Goal: Navigation & Orientation: Find specific page/section

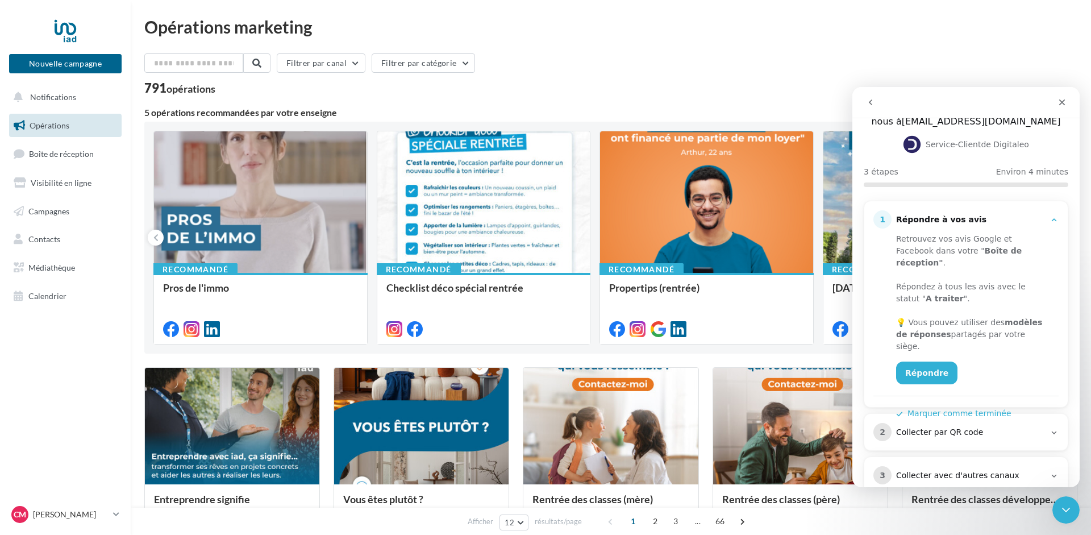
scroll to position [75, 0]
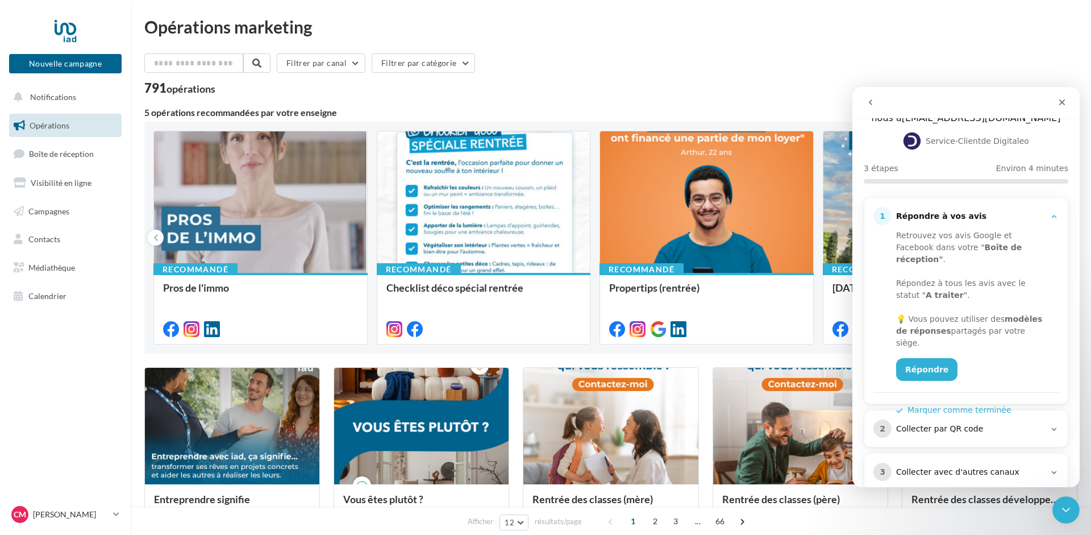
click at [1055, 424] on icon "Intercom Messenger" at bounding box center [1054, 428] width 9 height 9
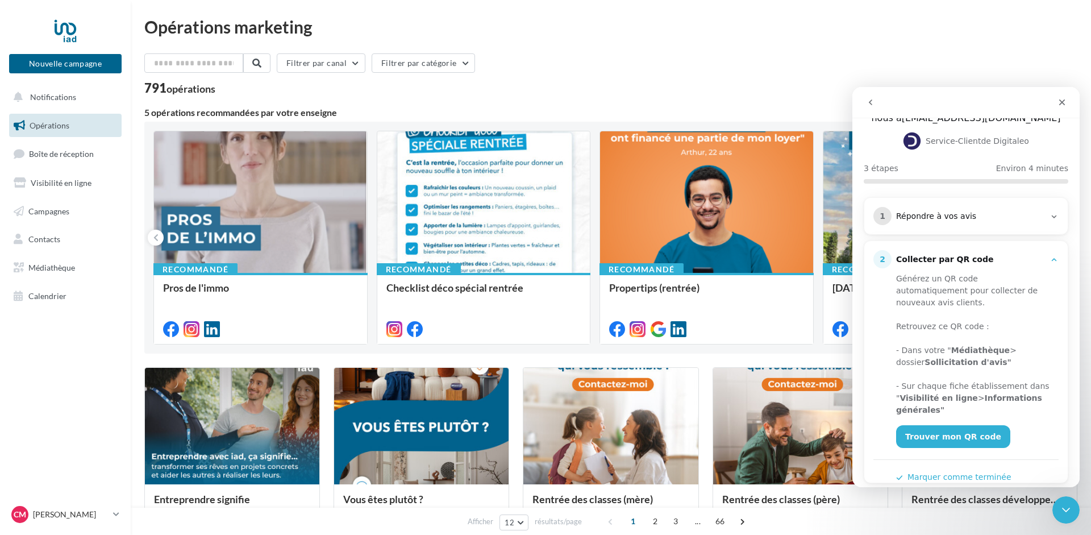
scroll to position [111, 0]
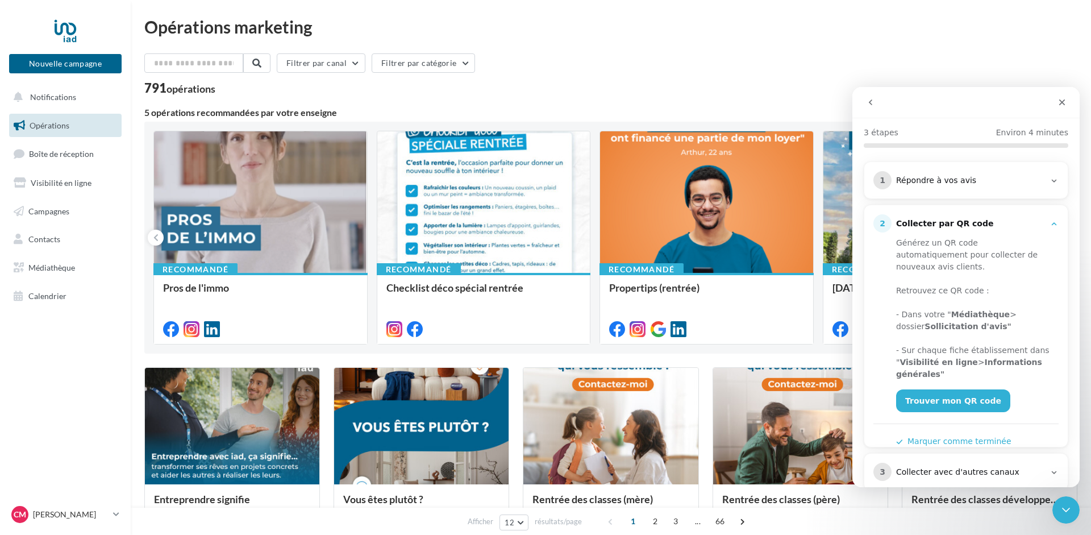
click at [1055, 468] on icon "Intercom Messenger" at bounding box center [1054, 472] width 9 height 9
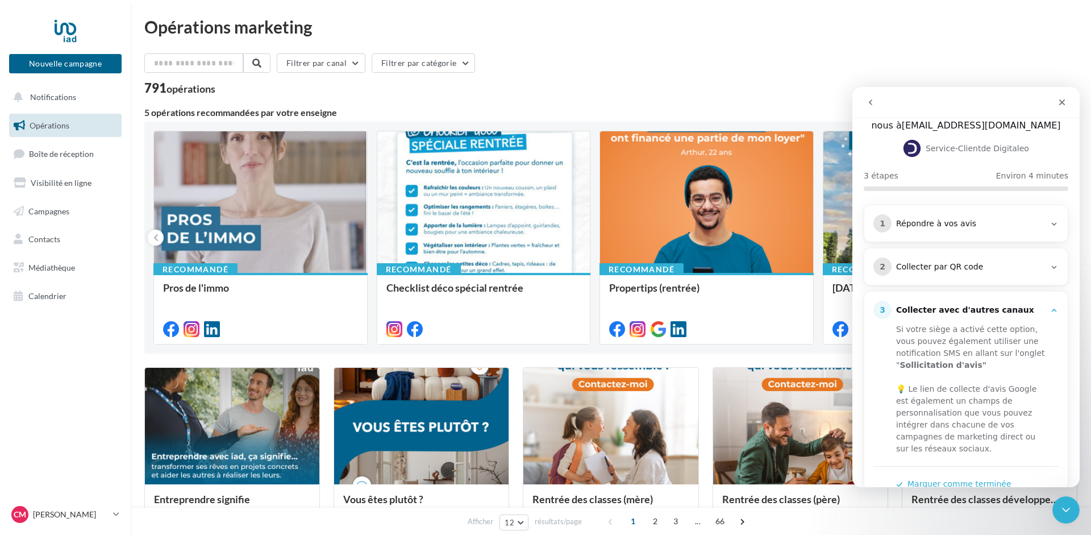
scroll to position [67, 0]
click at [950, 478] on button "Marquer comme terminée" at bounding box center [953, 484] width 115 height 12
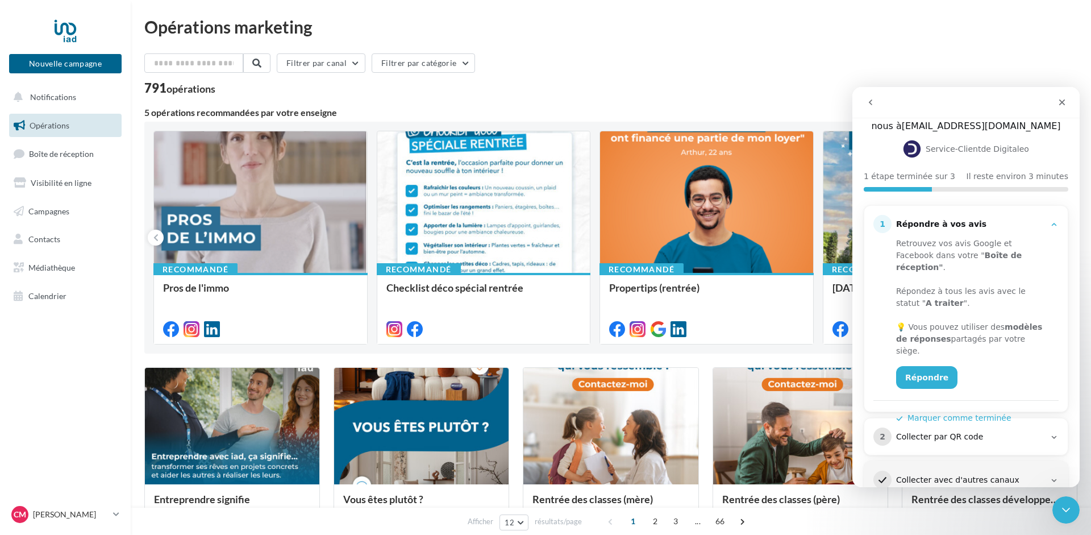
click at [967, 412] on button "Marquer comme terminée" at bounding box center [953, 418] width 115 height 12
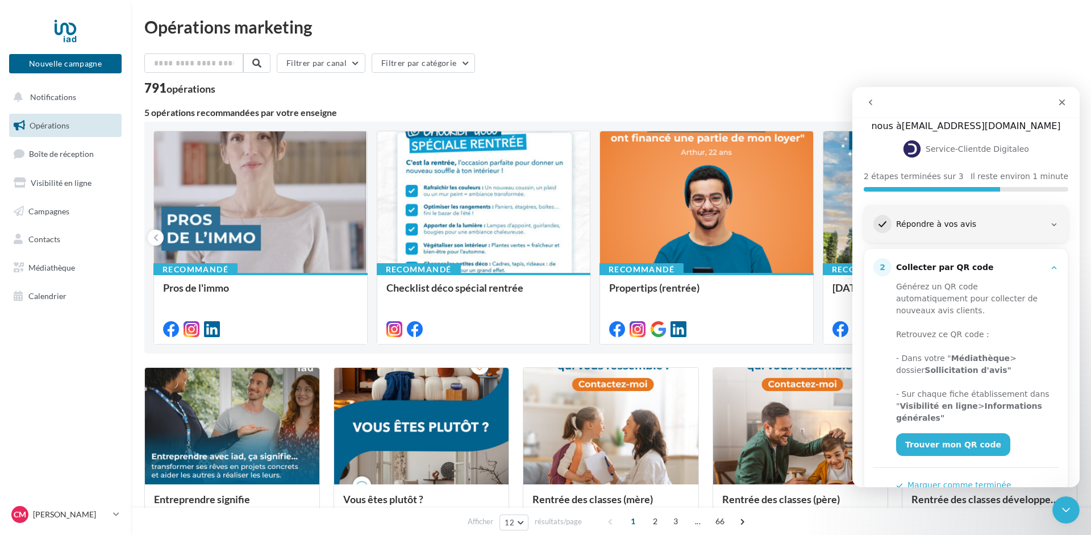
click at [953, 479] on button "Marquer comme terminée" at bounding box center [953, 485] width 115 height 12
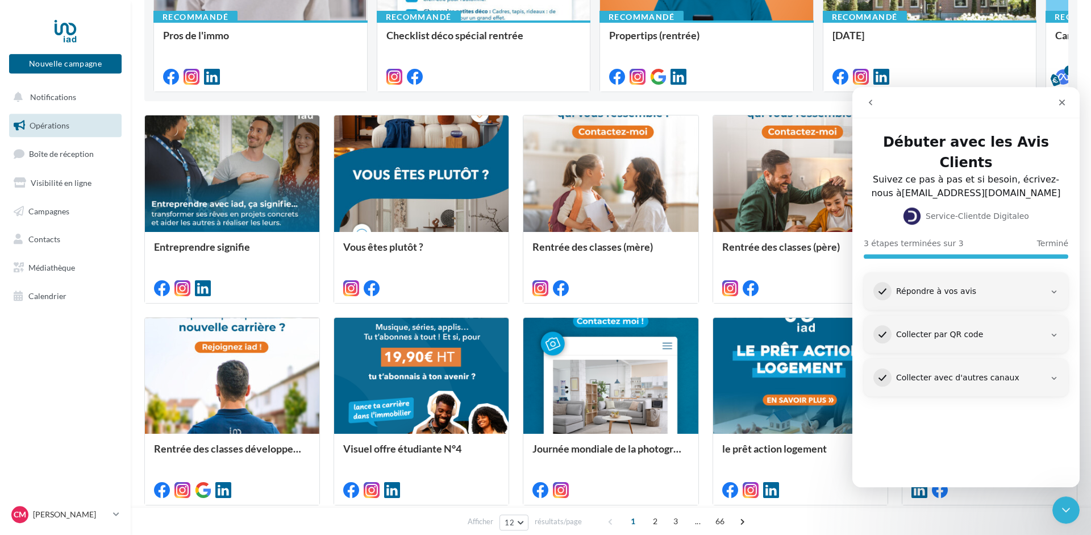
scroll to position [290, 0]
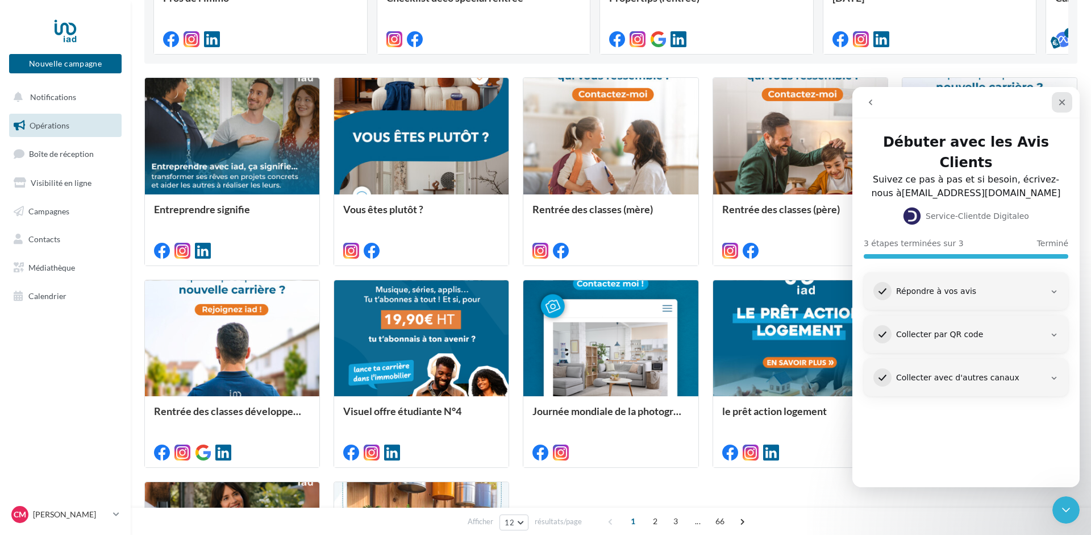
click at [1059, 104] on icon "Fermer" at bounding box center [1062, 102] width 9 height 9
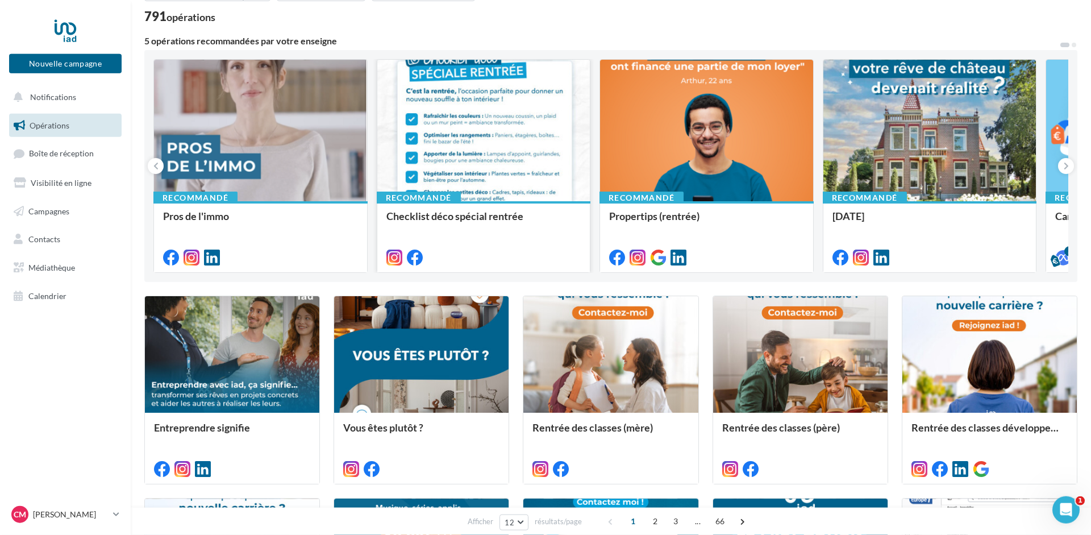
scroll to position [0, 0]
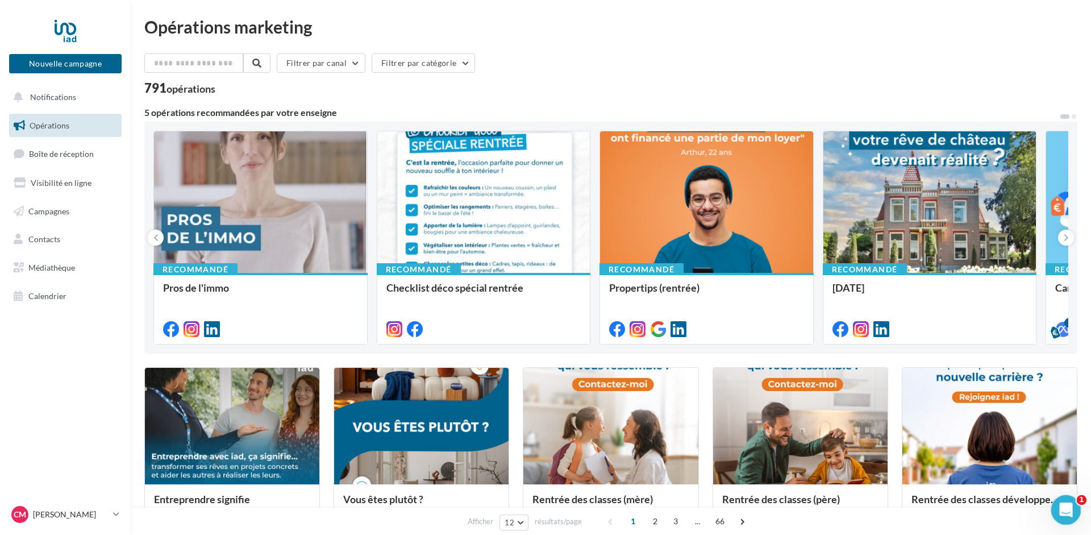
click at [1066, 505] on icon "Ouvrir le Messenger Intercom" at bounding box center [1064, 507] width 8 height 9
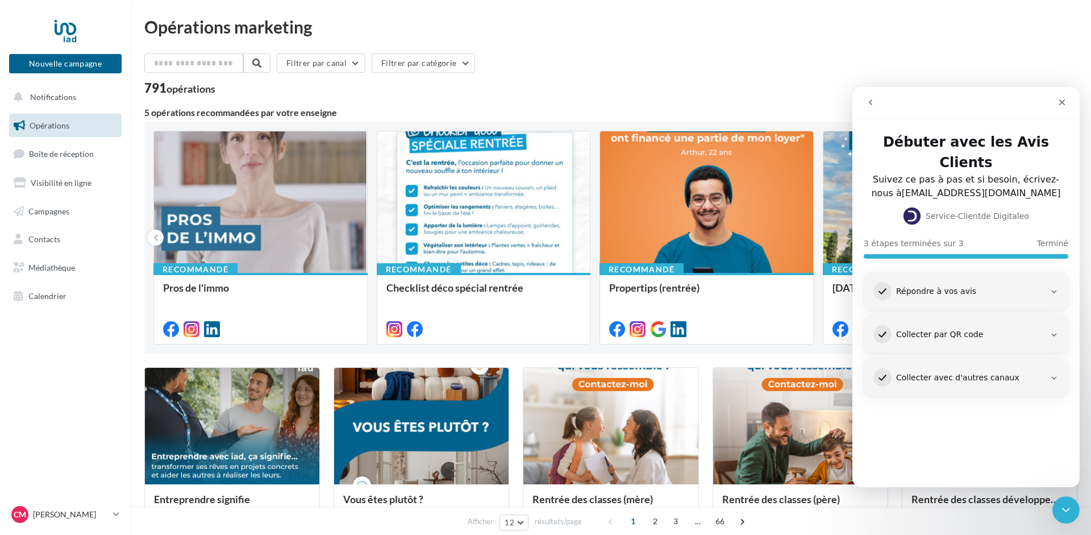
click at [1057, 282] on div "1 Répondre à vos avis" at bounding box center [965, 291] width 185 height 18
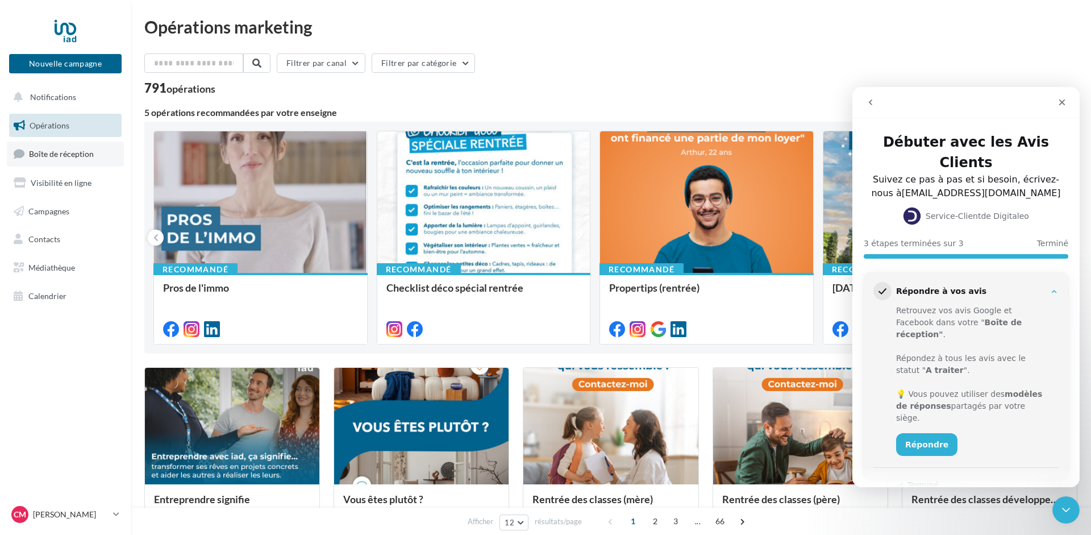
click at [53, 158] on span "Boîte de réception" at bounding box center [61, 154] width 65 height 10
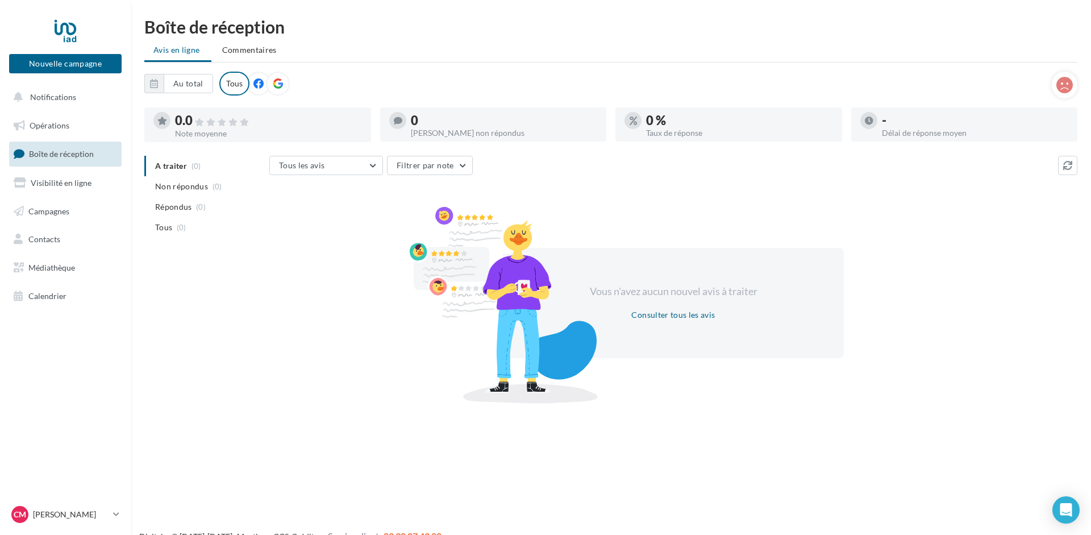
click at [259, 82] on icon at bounding box center [258, 83] width 10 height 10
click at [276, 81] on icon at bounding box center [278, 83] width 10 height 10
click at [230, 81] on div "Tous" at bounding box center [234, 84] width 30 height 24
click at [48, 182] on span "Visibilité en ligne" at bounding box center [61, 183] width 61 height 10
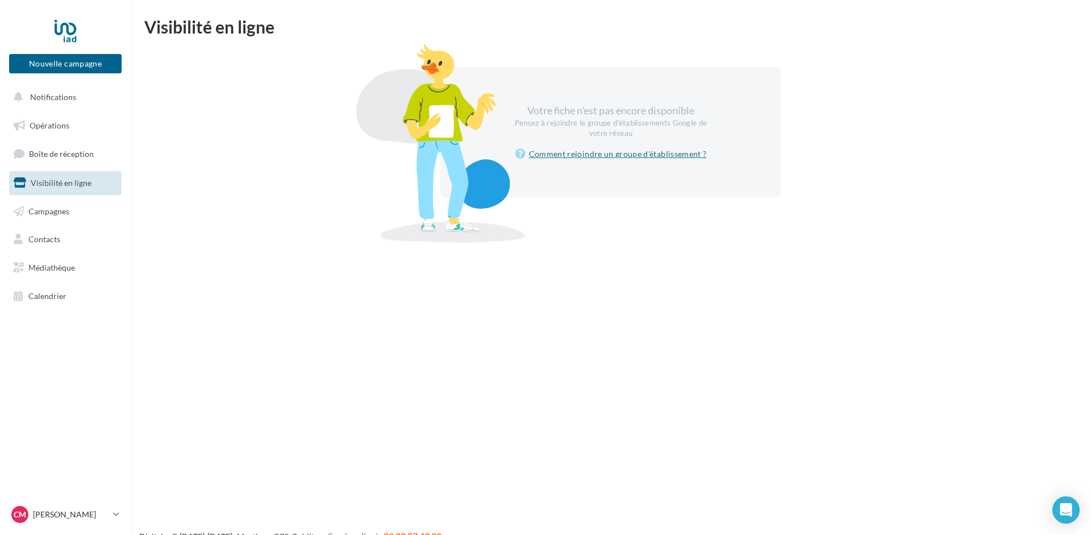
click at [648, 154] on link "Comment rejoindre un groupe d'établissement ?" at bounding box center [611, 154] width 192 height 14
click at [41, 211] on span "Campagnes" at bounding box center [48, 211] width 41 height 10
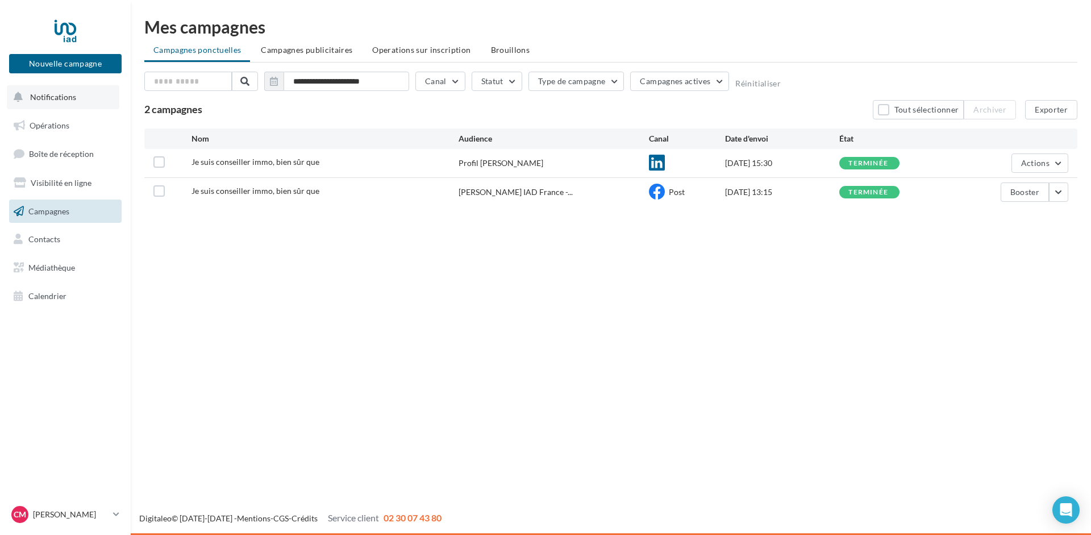
click at [62, 97] on span "Notifications" at bounding box center [53, 97] width 46 height 10
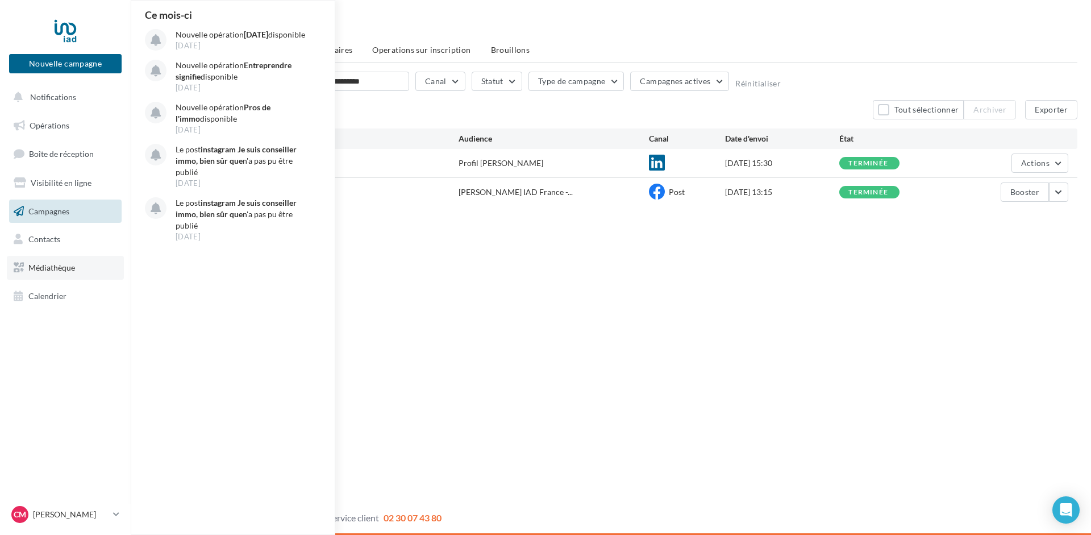
click at [40, 272] on span "Médiathèque" at bounding box center [51, 268] width 47 height 10
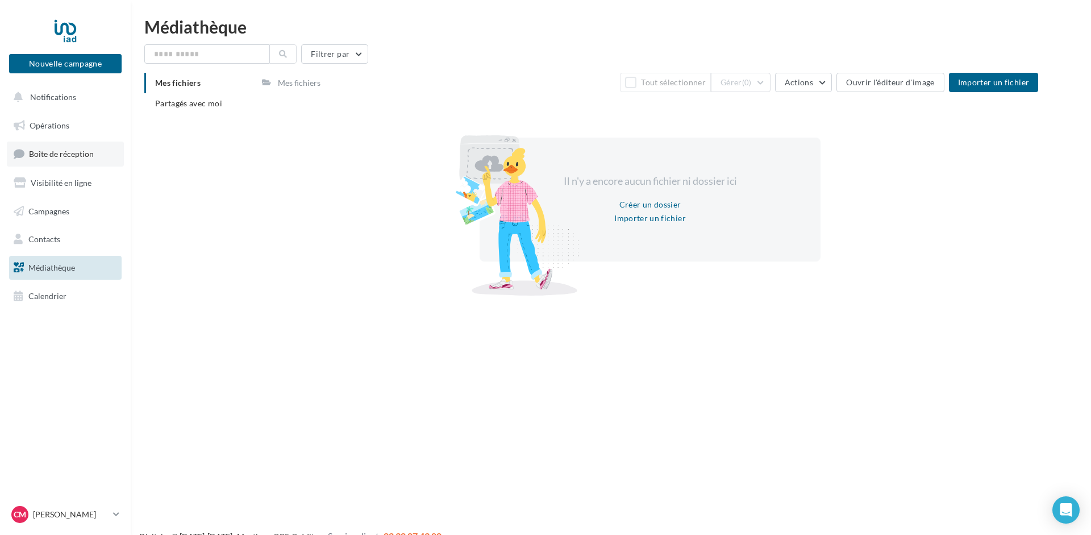
click at [49, 159] on span "Boîte de réception" at bounding box center [61, 154] width 65 height 10
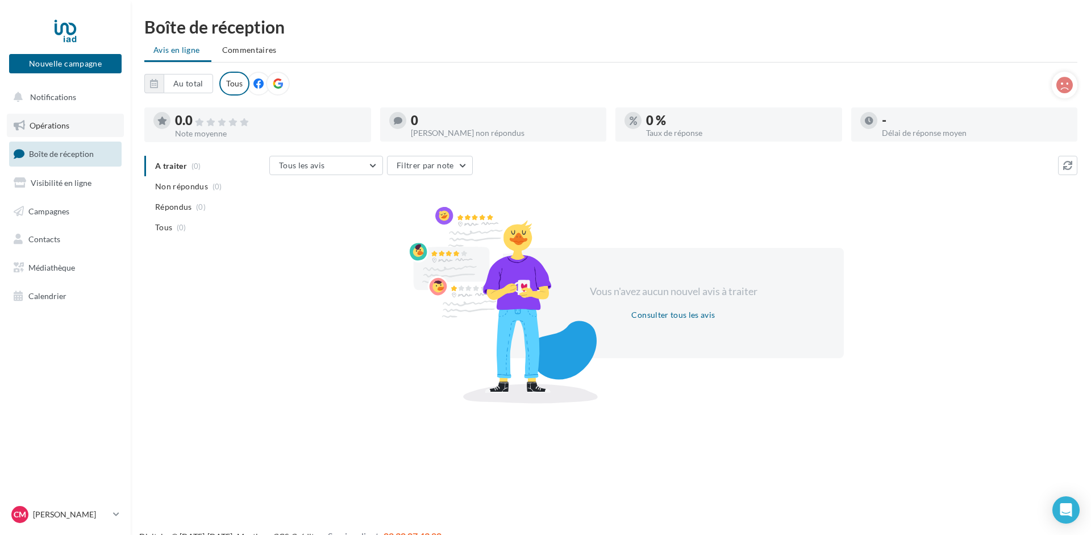
click at [47, 123] on span "Opérations" at bounding box center [50, 125] width 40 height 10
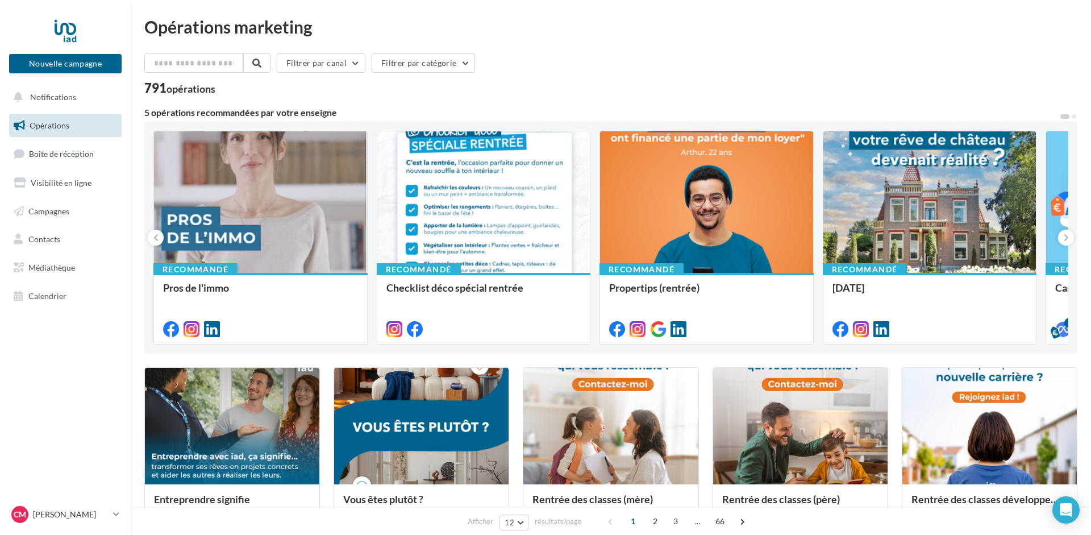
drag, startPoint x: 658, startPoint y: 401, endPoint x: 607, endPoint y: 104, distance: 301.0
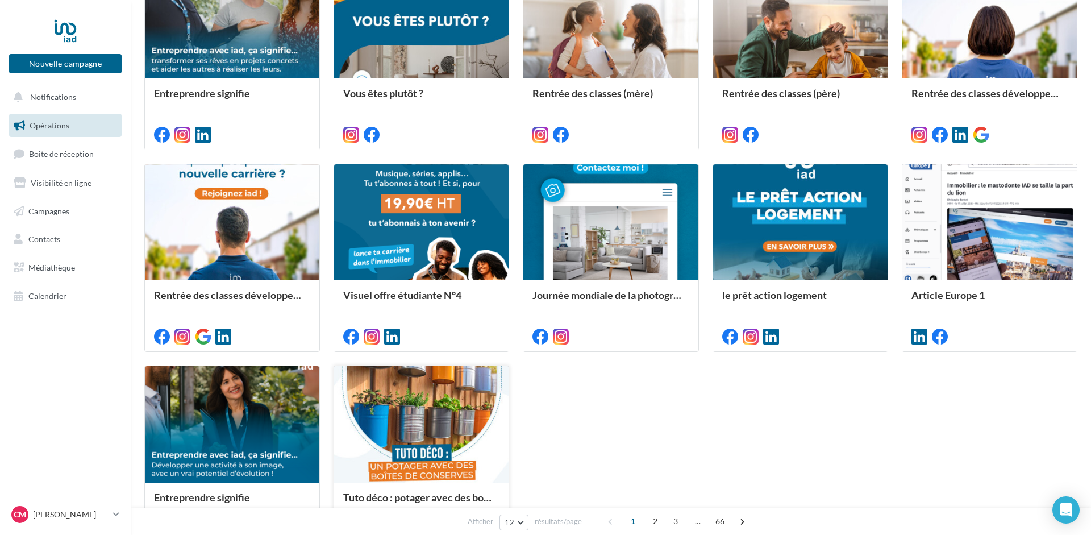
scroll to position [519, 0]
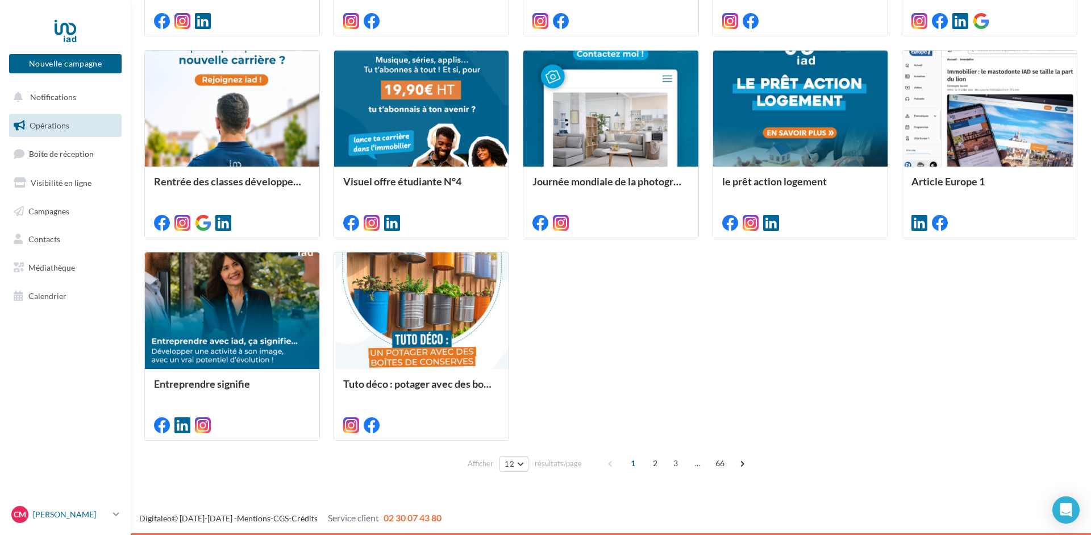
click at [70, 514] on p "[PERSON_NAME]" at bounding box center [71, 514] width 76 height 11
click at [269, 469] on div "Afficher 12 12 24 48 96 résultats/page 1 2 3 ... 66" at bounding box center [610, 463] width 933 height 27
click at [1063, 512] on icon "Open Intercom Messenger" at bounding box center [1066, 509] width 15 height 15
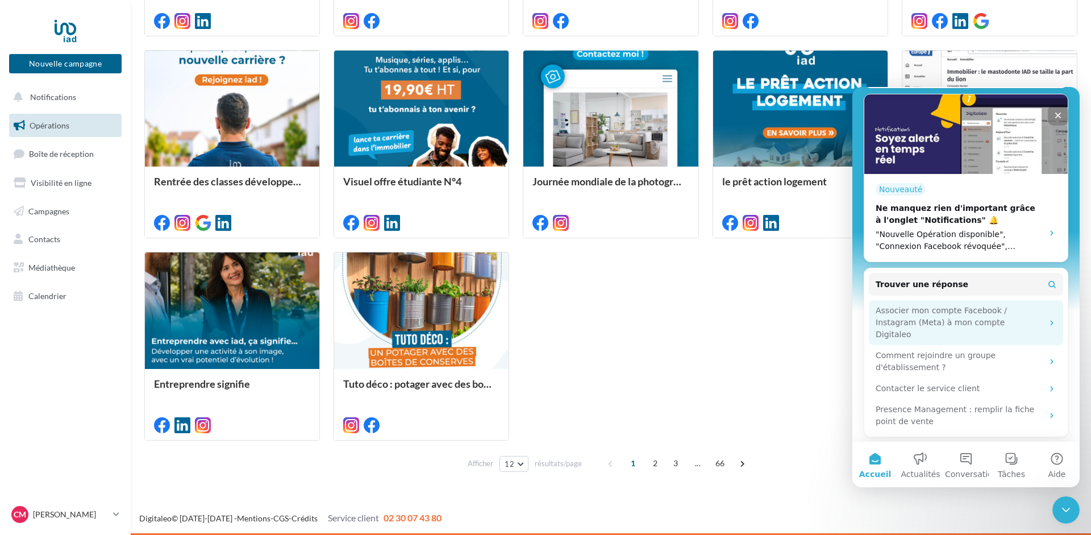
scroll to position [272, 0]
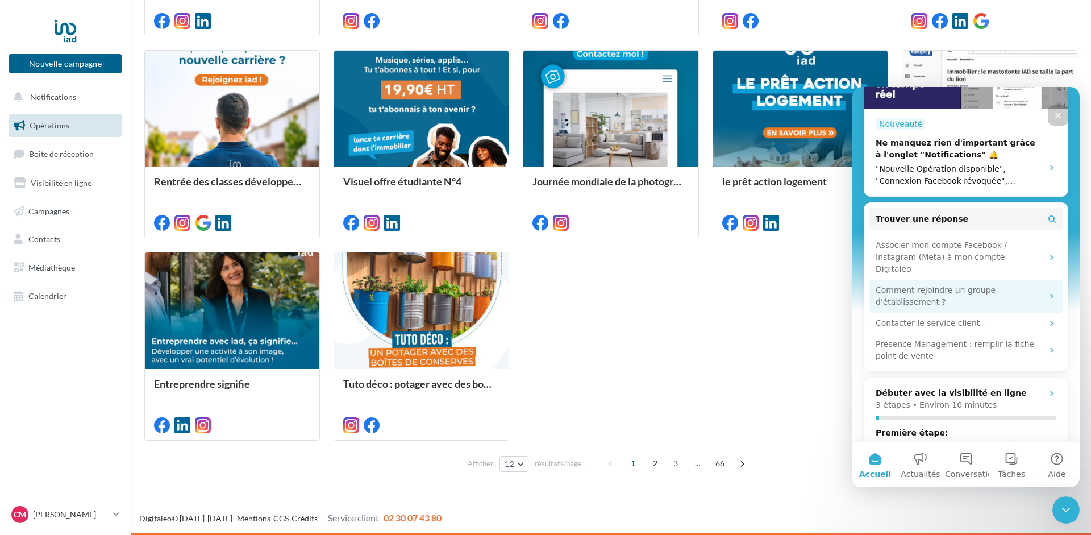
click at [1018, 284] on div "Comment rejoindre un groupe d'établissement ?" at bounding box center [959, 296] width 167 height 24
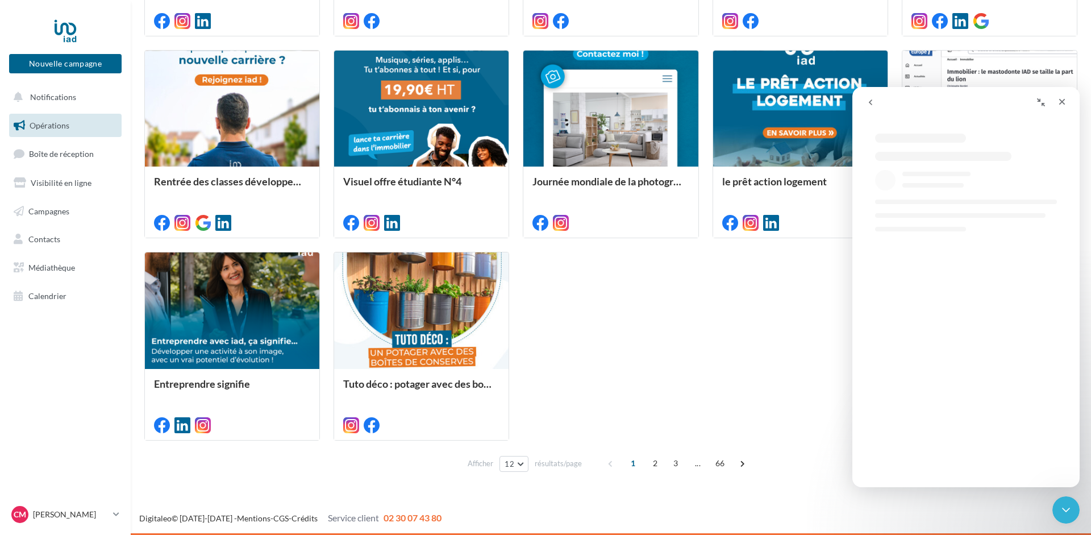
scroll to position [0, 0]
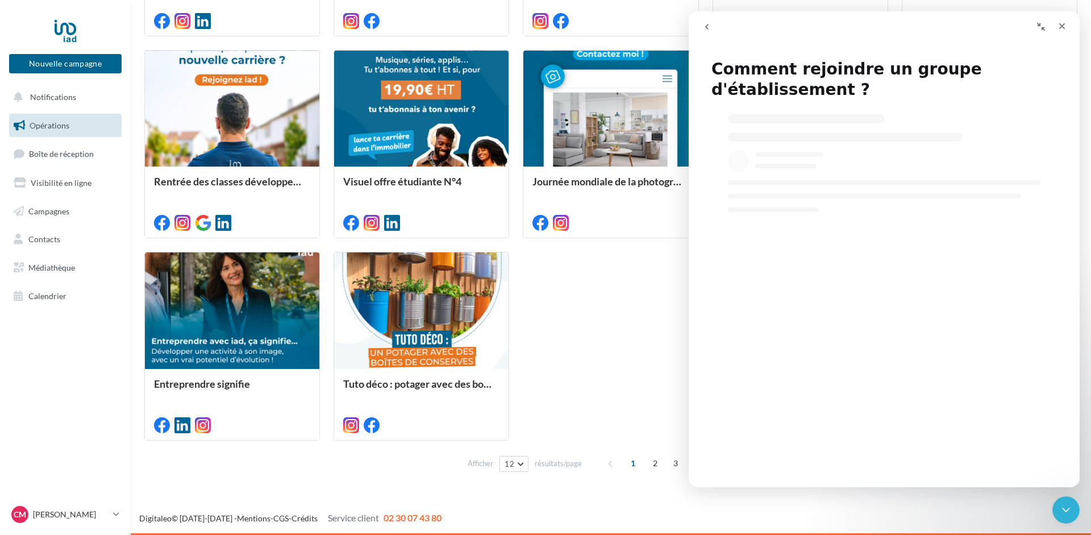
select select "**"
click at [68, 24] on div at bounding box center [65, 30] width 91 height 28
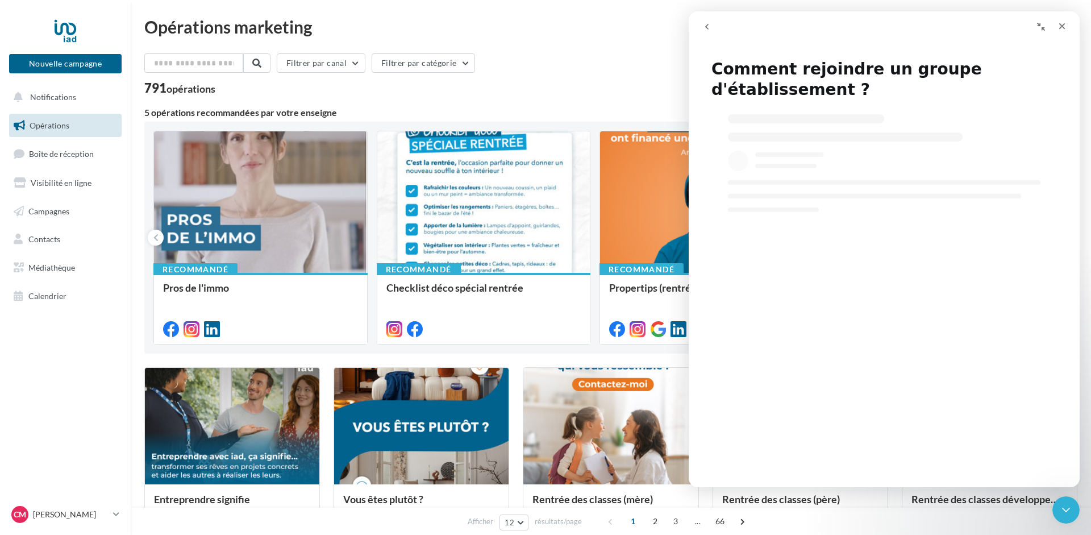
select select "**"
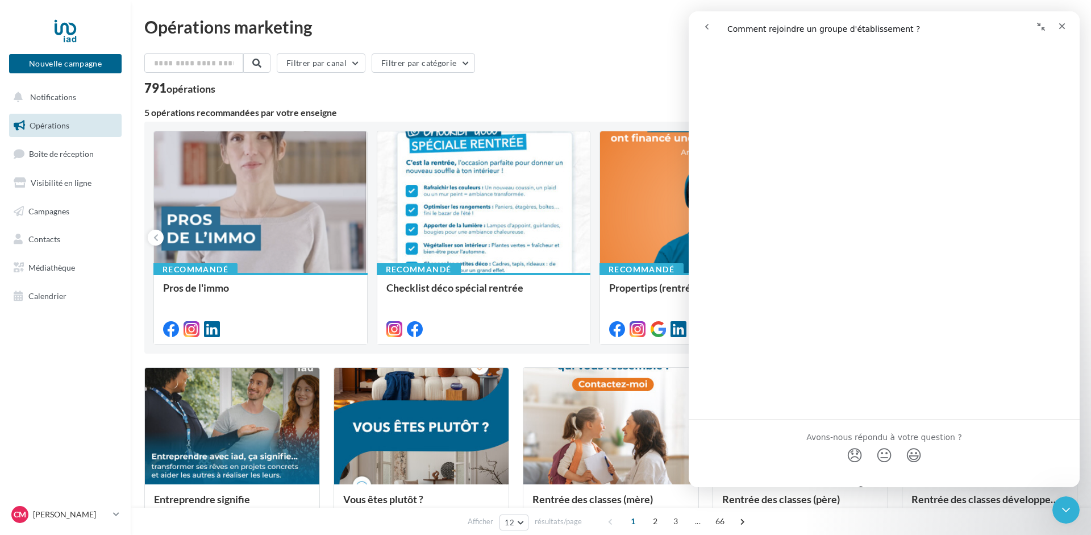
scroll to position [709, 0]
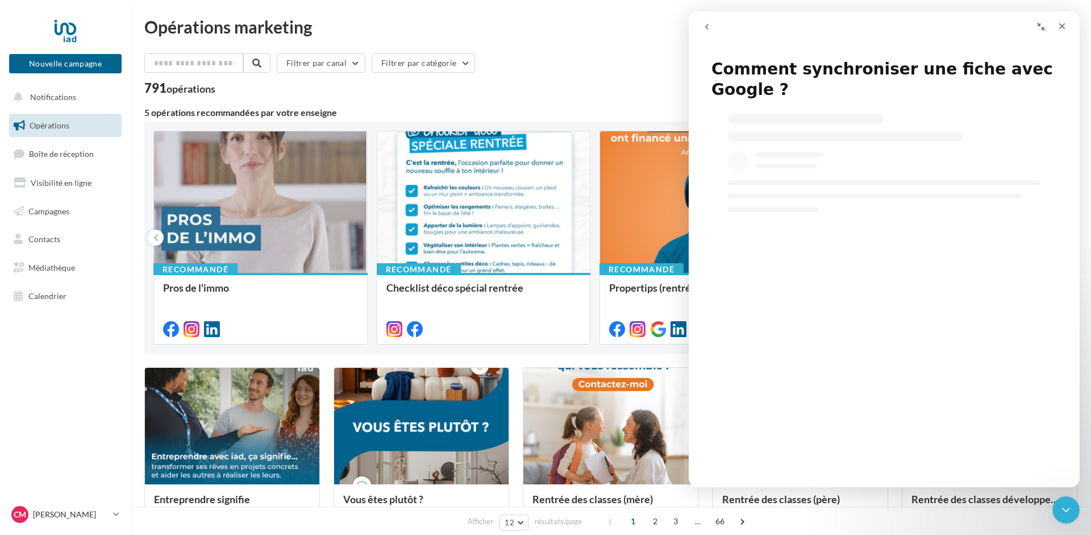
select select "**"
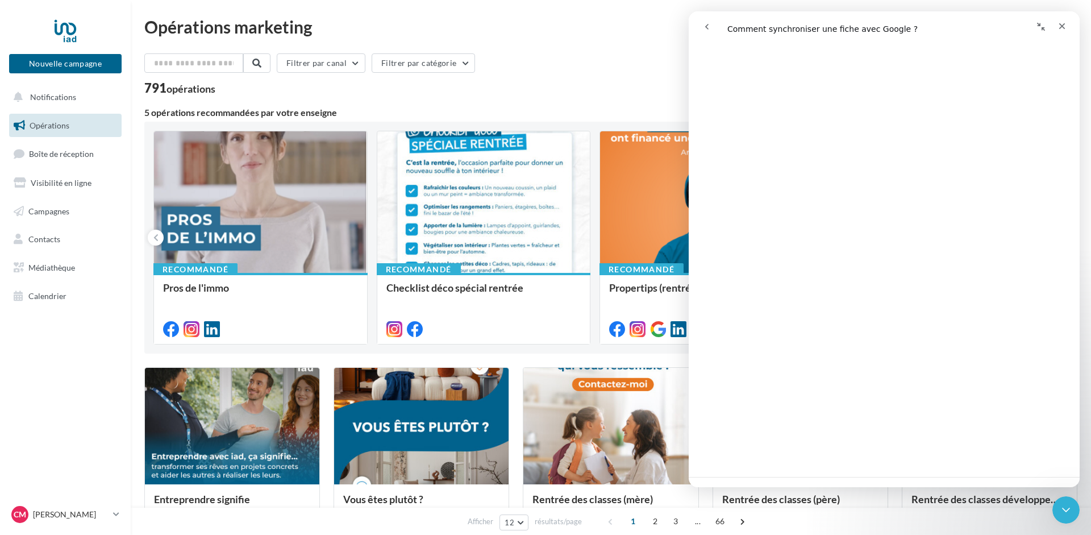
scroll to position [928, 0]
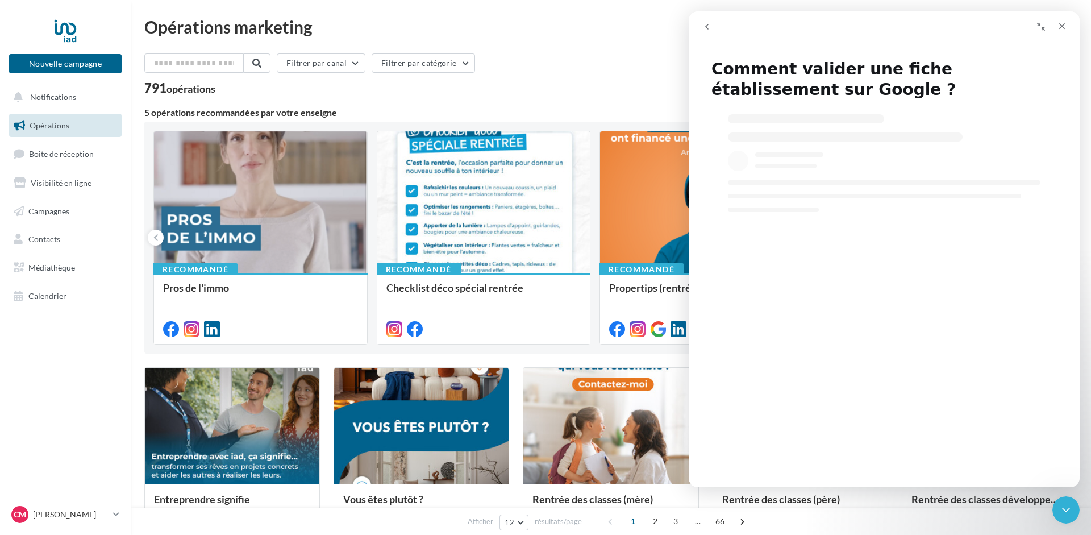
select select "**"
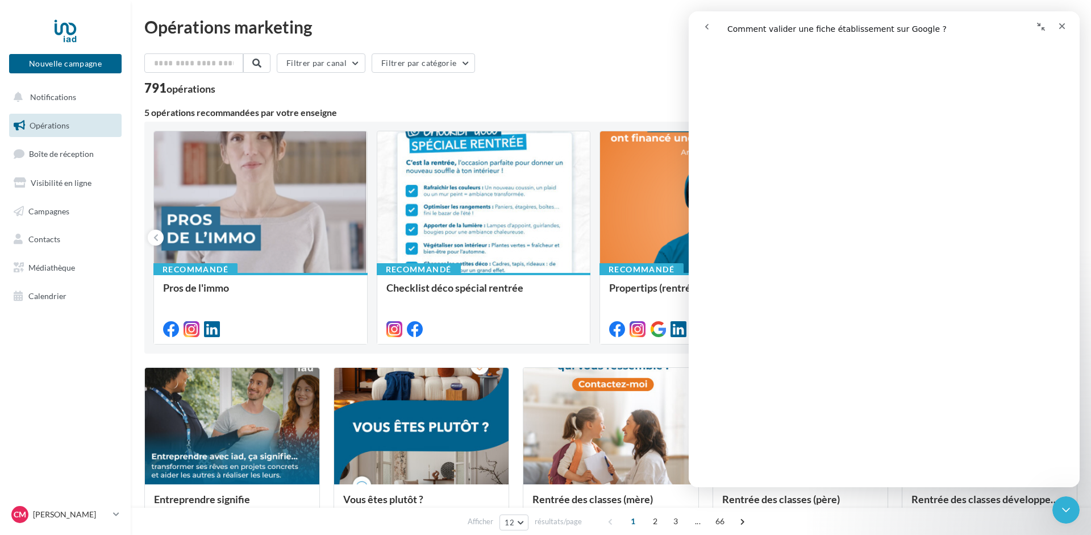
scroll to position [0, 0]
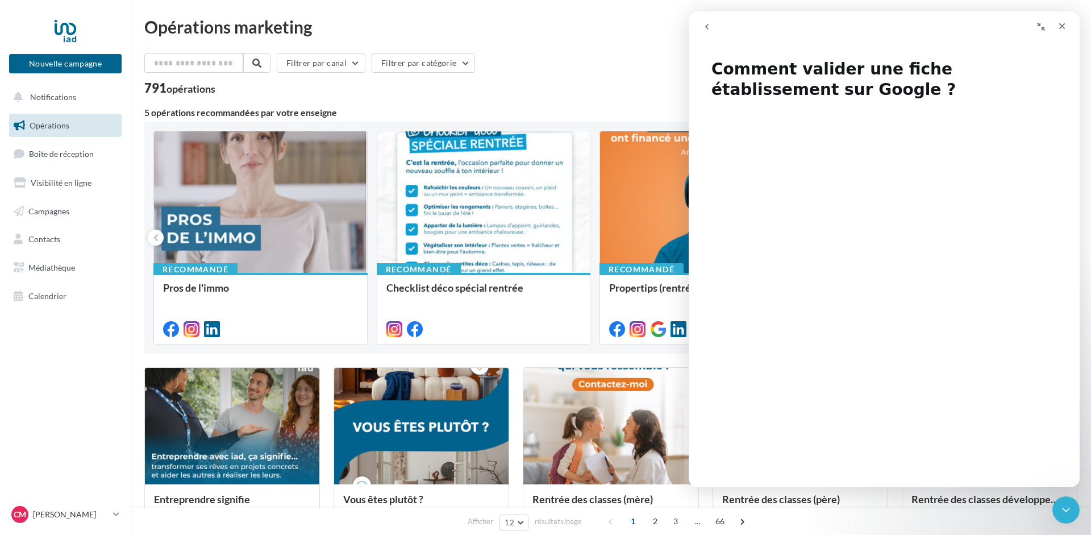
drag, startPoint x: 748, startPoint y: 411, endPoint x: 789, endPoint y: 143, distance: 271.2
click at [1064, 25] on icon "Fermer" at bounding box center [1062, 26] width 6 height 6
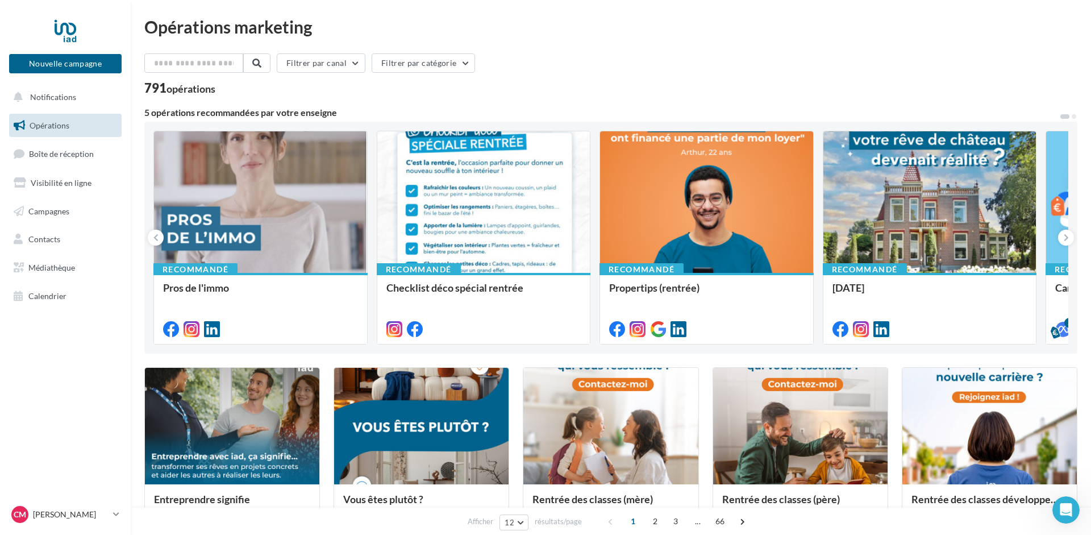
select select "**"
click at [34, 99] on span "Notifications" at bounding box center [53, 97] width 46 height 10
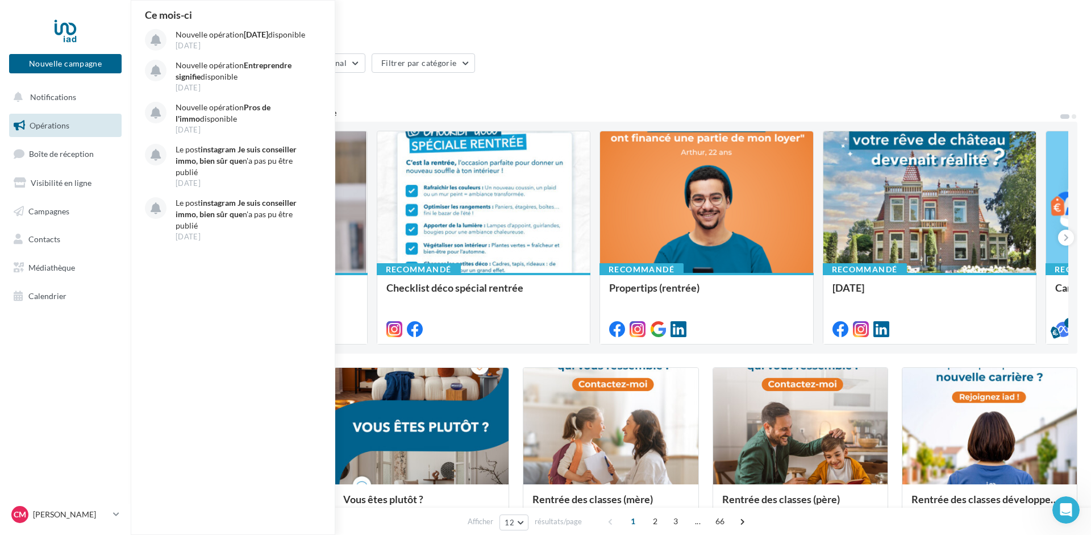
click at [53, 373] on nav "Nouvelle campagne Nouvelle campagne Notifications Ce mois-ci Nouvelle opération…" at bounding box center [65, 267] width 131 height 535
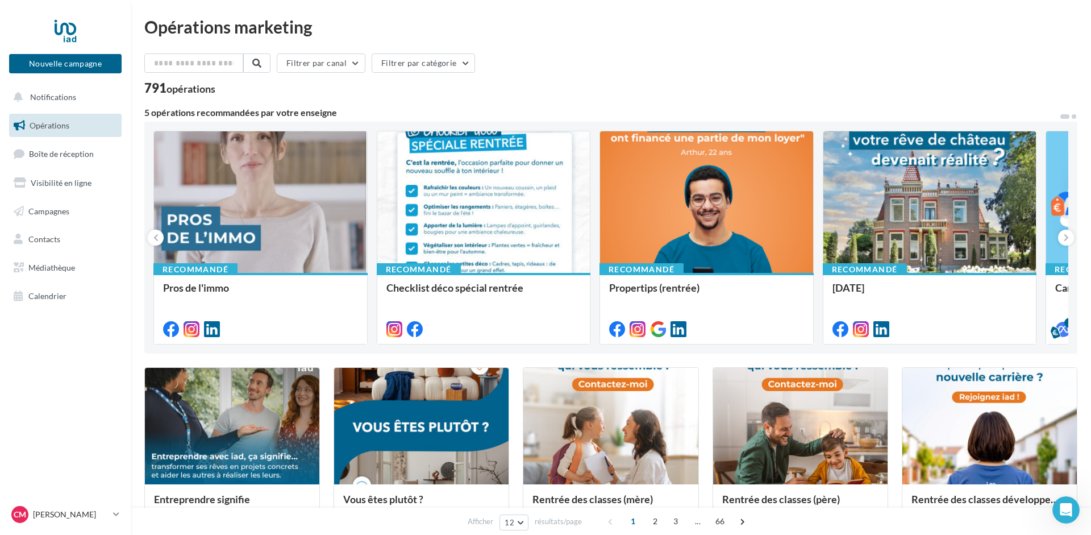
click at [1075, 117] on span at bounding box center [1074, 116] width 5 height 5
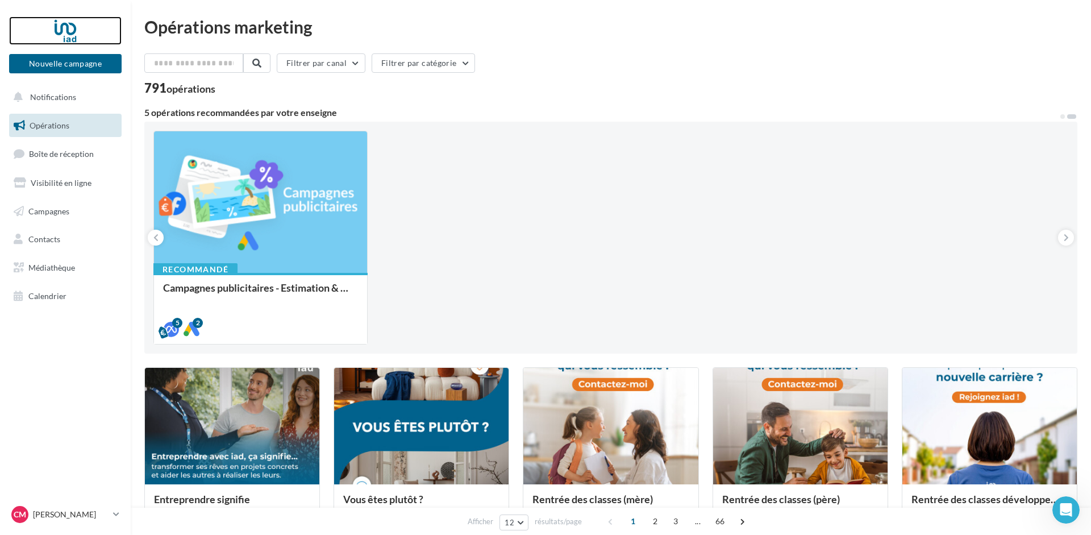
click at [65, 21] on div at bounding box center [65, 30] width 91 height 28
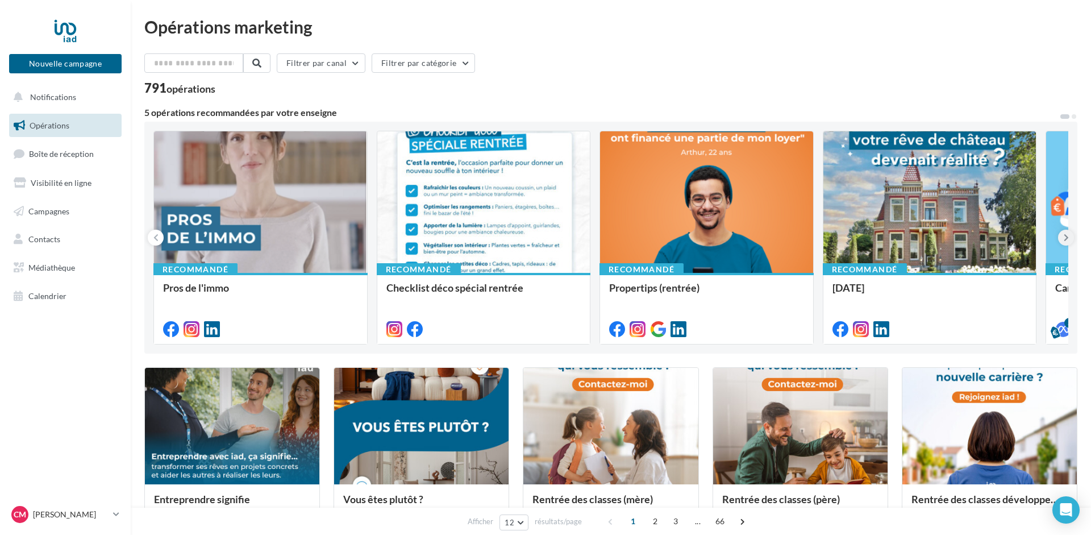
click at [1066, 234] on icon at bounding box center [1066, 237] width 5 height 11
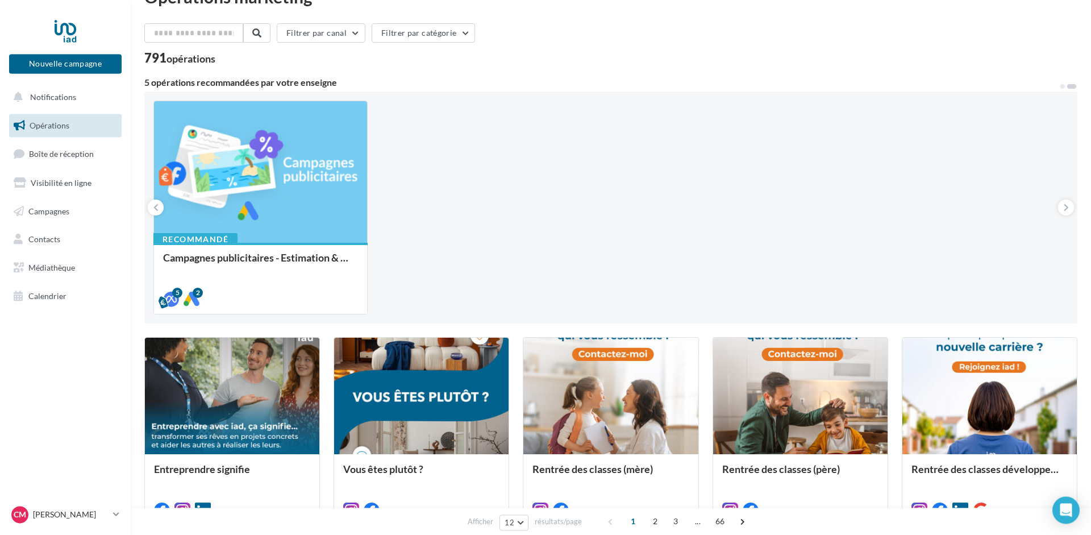
scroll to position [58, 0]
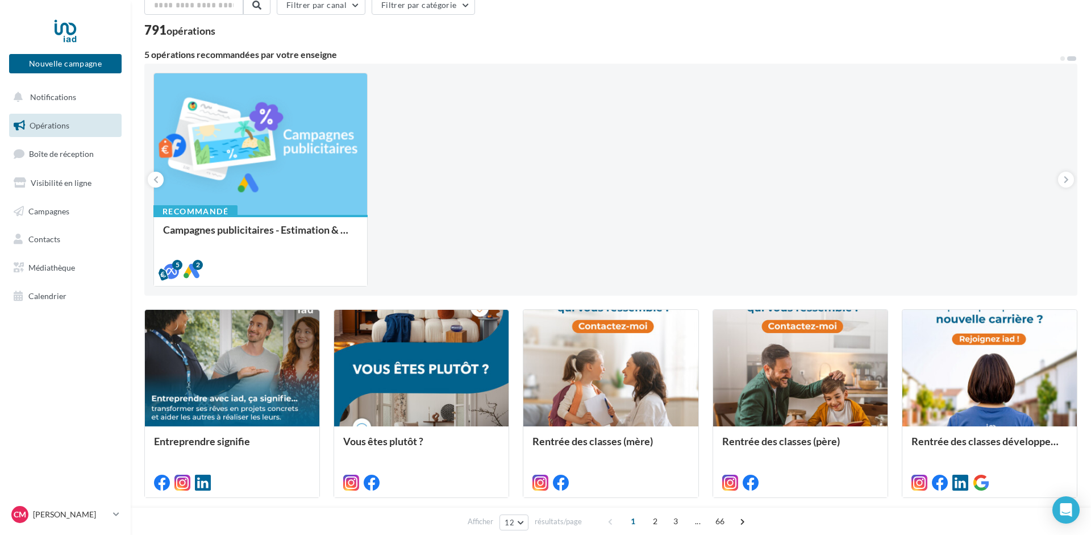
click at [627, 145] on div "Recommandé Pros de l'immo Recommandé Checklist déco spécial rentrée Recommandé …" at bounding box center [610, 180] width 915 height 214
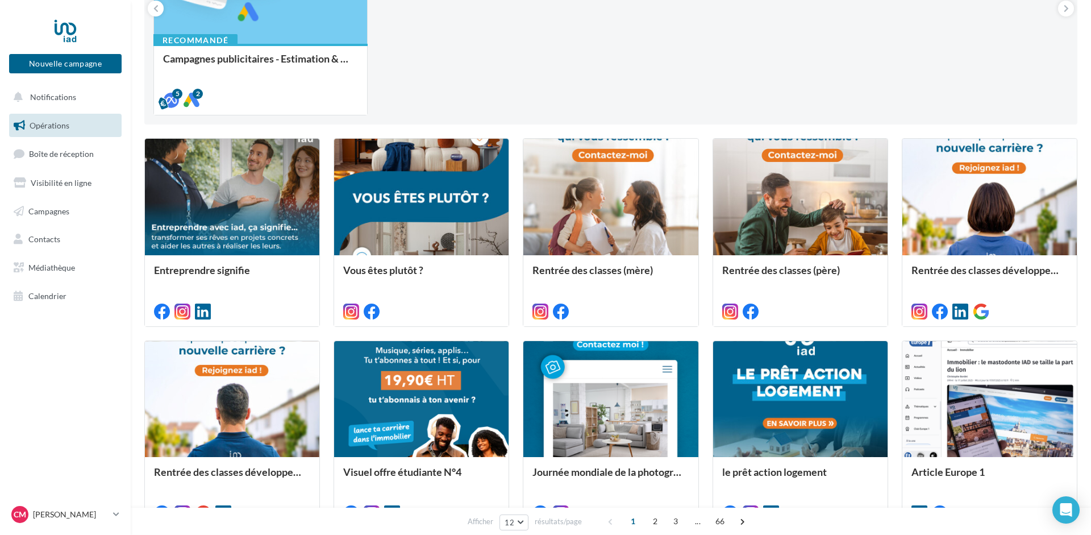
scroll to position [290, 0]
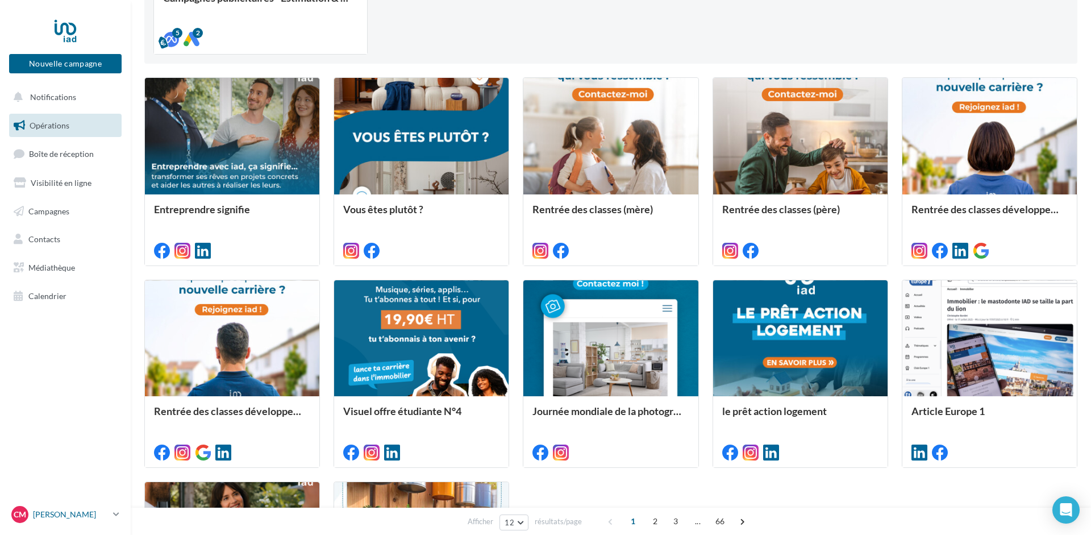
click at [61, 515] on p "[PERSON_NAME]" at bounding box center [71, 514] width 76 height 11
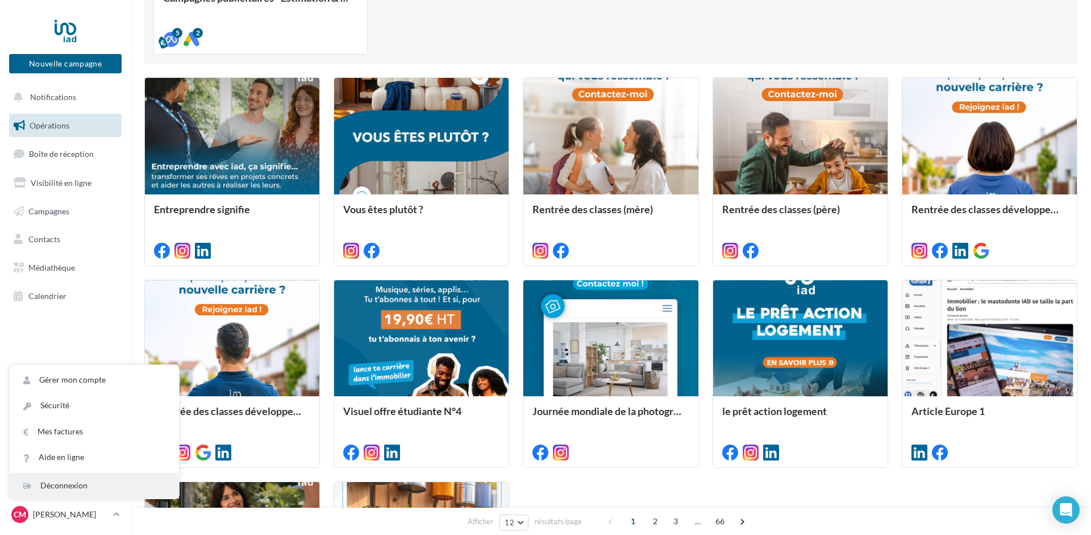
click at [72, 484] on div "Déconnexion" at bounding box center [94, 486] width 169 height 26
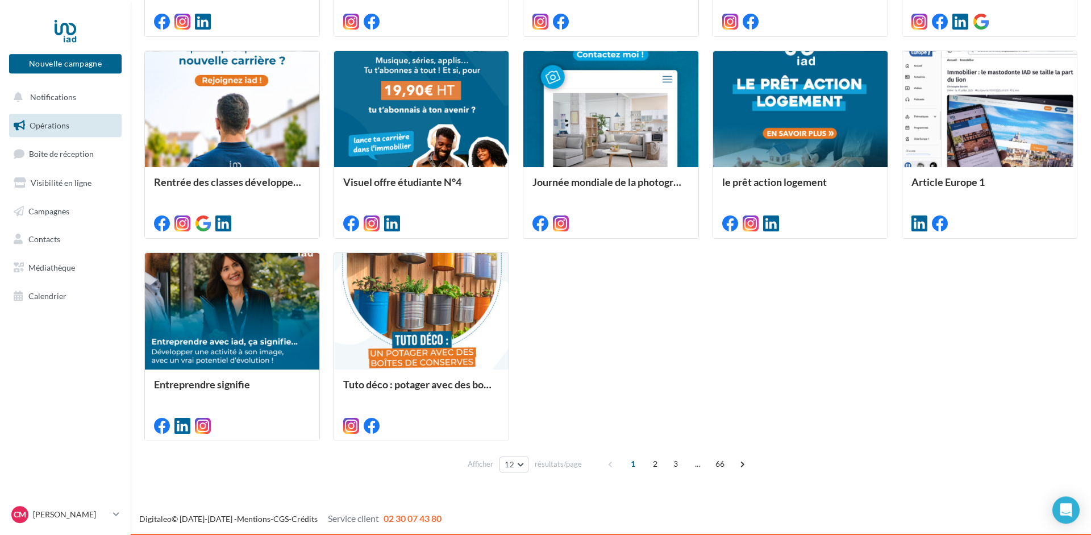
scroll to position [519, 0]
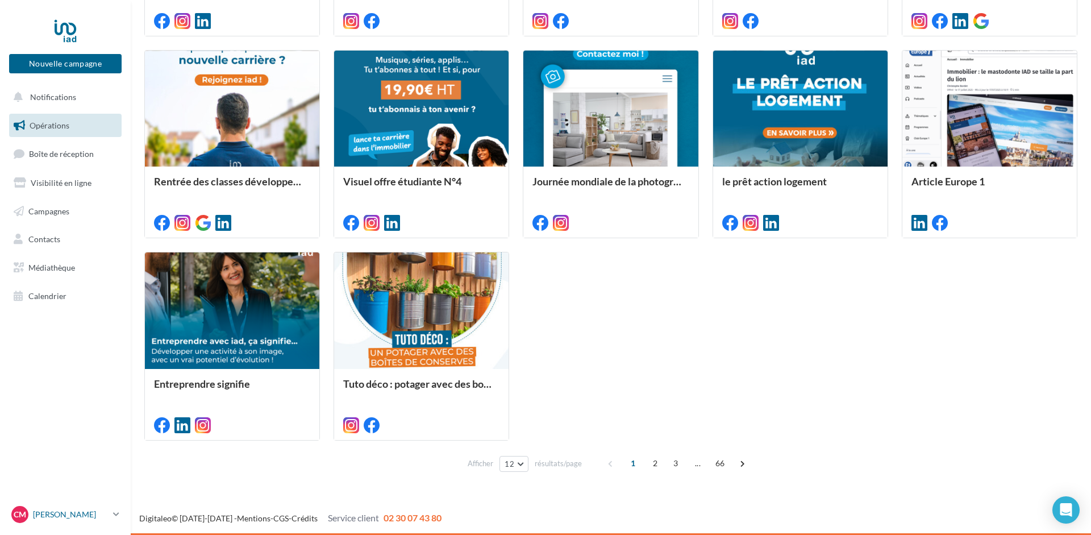
click at [66, 512] on p "[PERSON_NAME]" at bounding box center [71, 514] width 76 height 11
click at [693, 468] on span "..." at bounding box center [698, 463] width 18 height 18
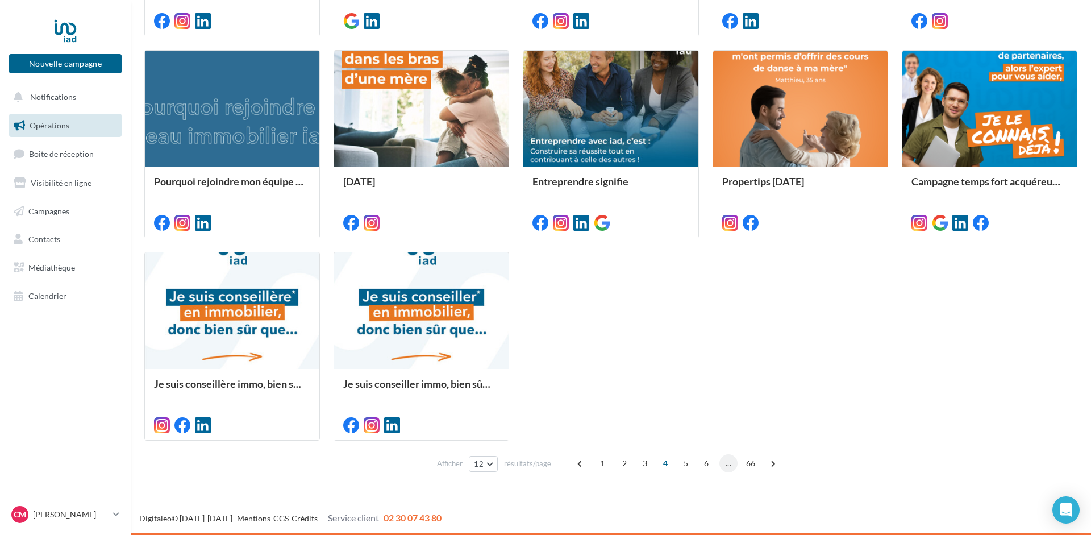
click at [731, 467] on span "..." at bounding box center [728, 463] width 18 height 18
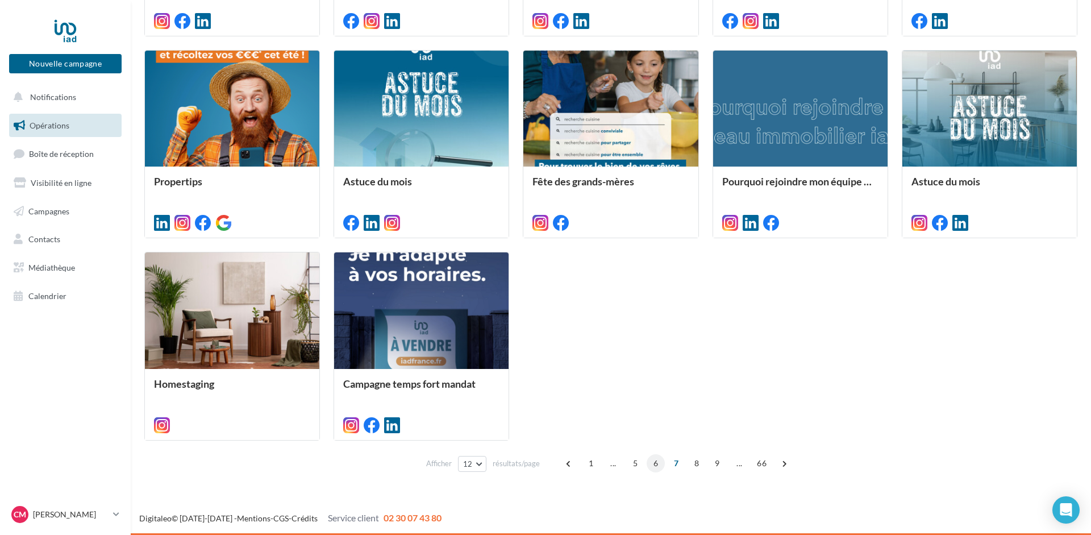
click at [660, 467] on span "6" at bounding box center [656, 463] width 18 height 18
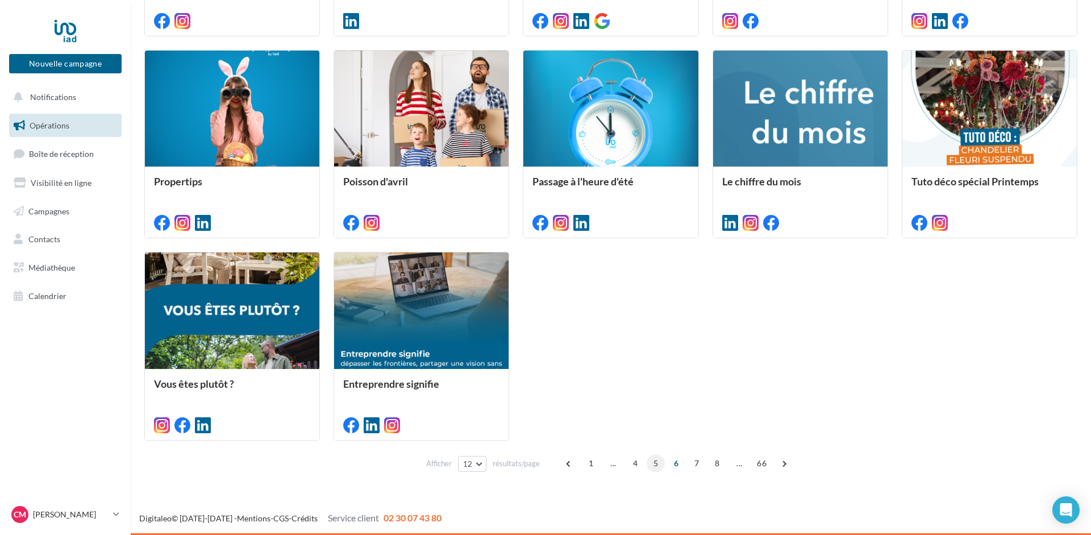
click at [655, 467] on span "5" at bounding box center [656, 463] width 18 height 18
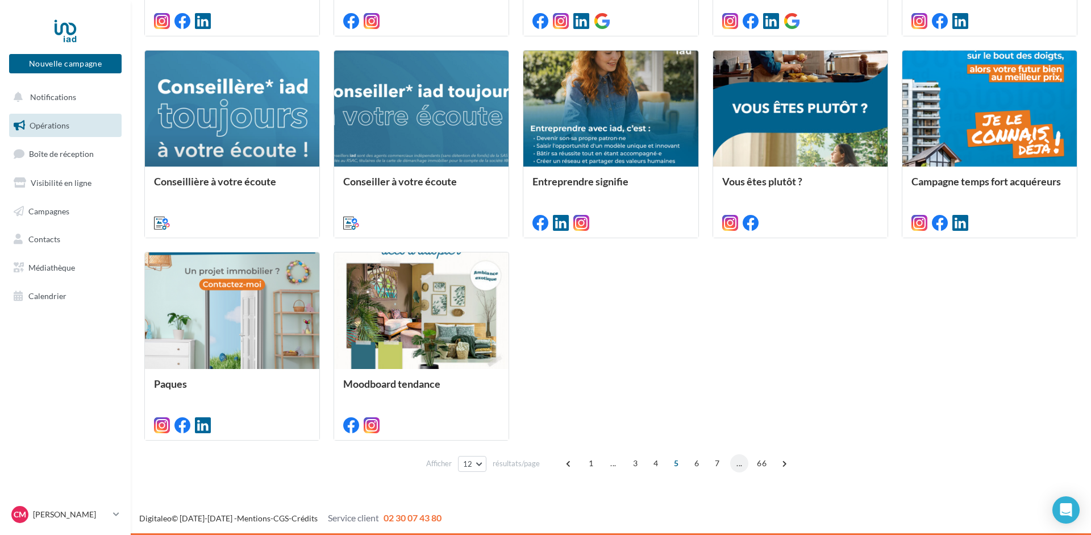
click at [735, 465] on span "..." at bounding box center [739, 463] width 18 height 18
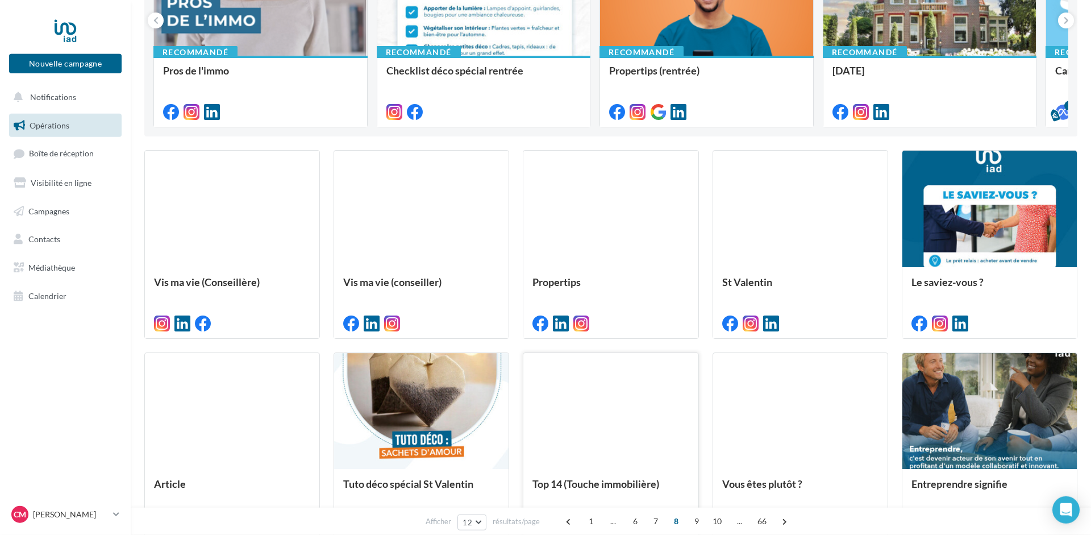
scroll to position [206, 0]
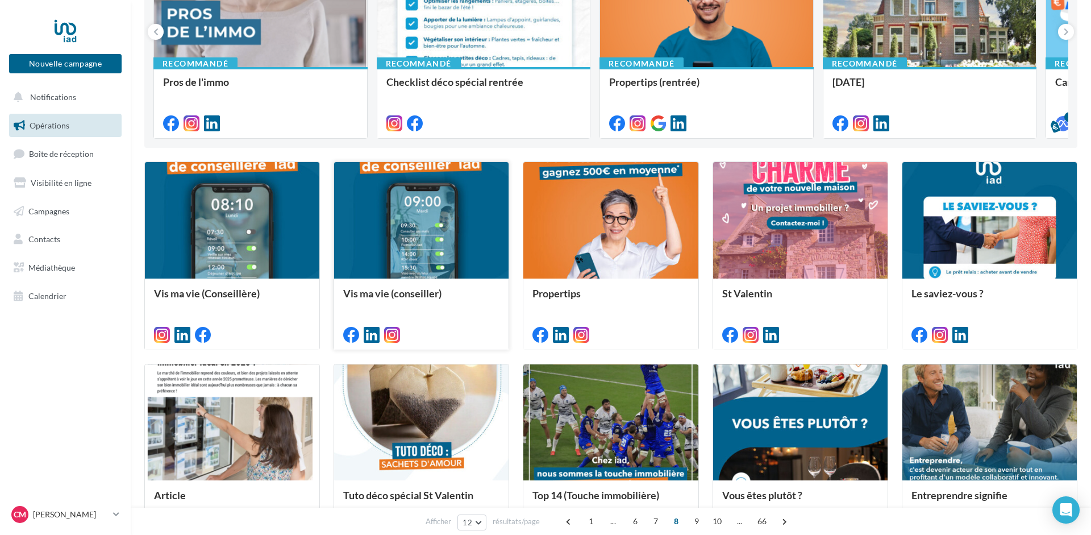
click at [417, 234] on div at bounding box center [421, 220] width 174 height 117
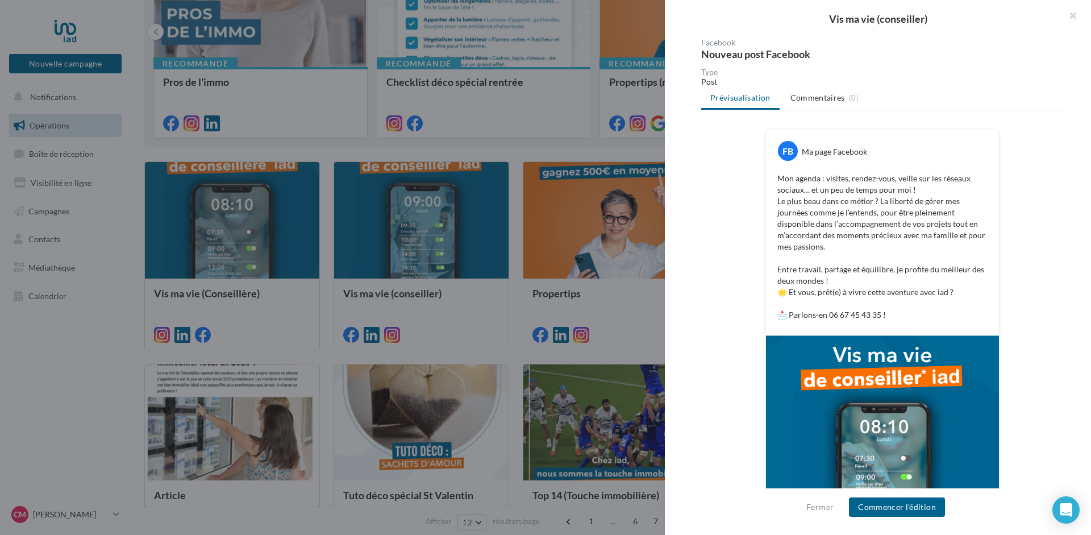
scroll to position [193, 0]
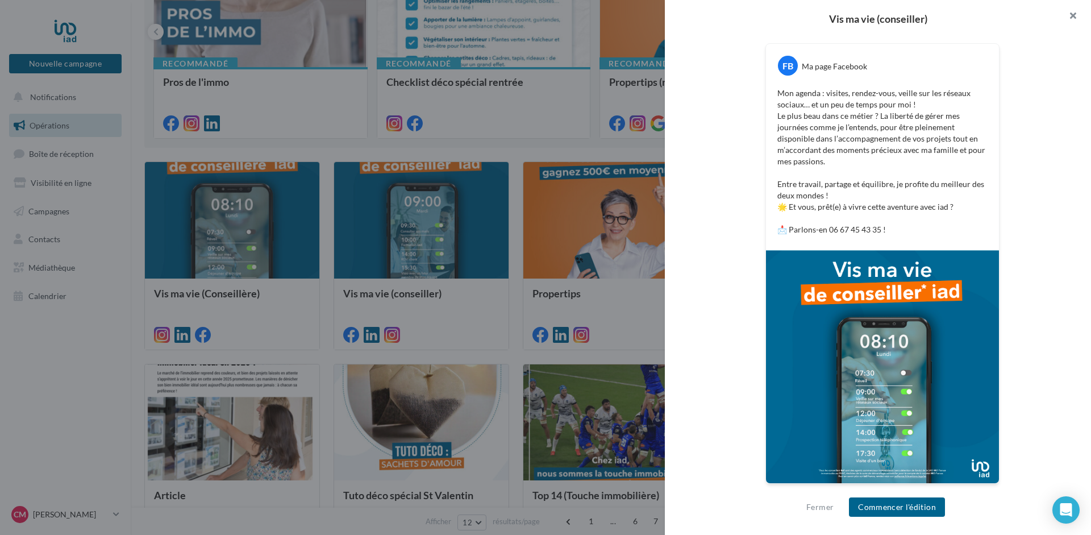
click at [1071, 17] on button "button" at bounding box center [1068, 17] width 45 height 34
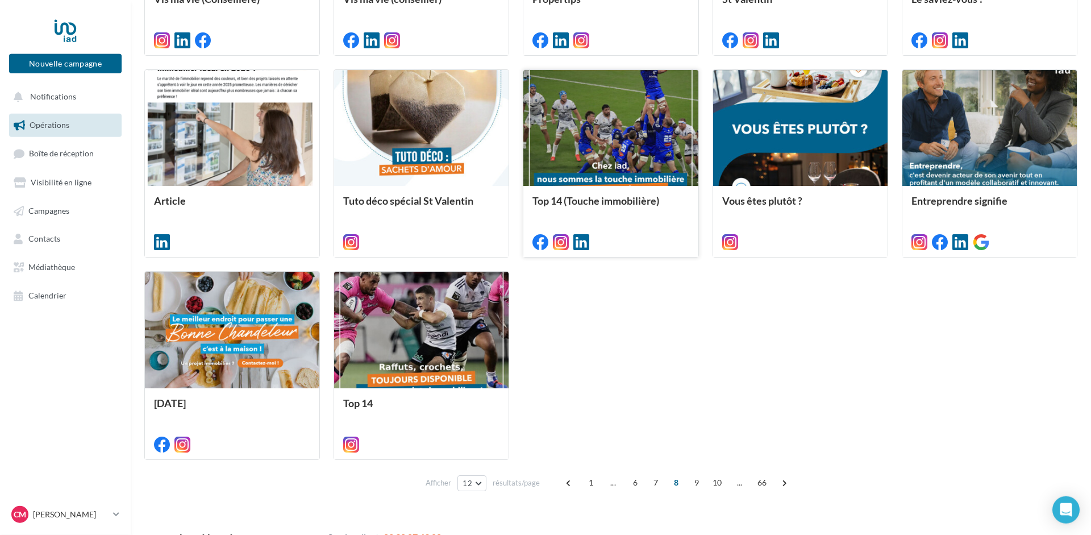
scroll to position [519, 0]
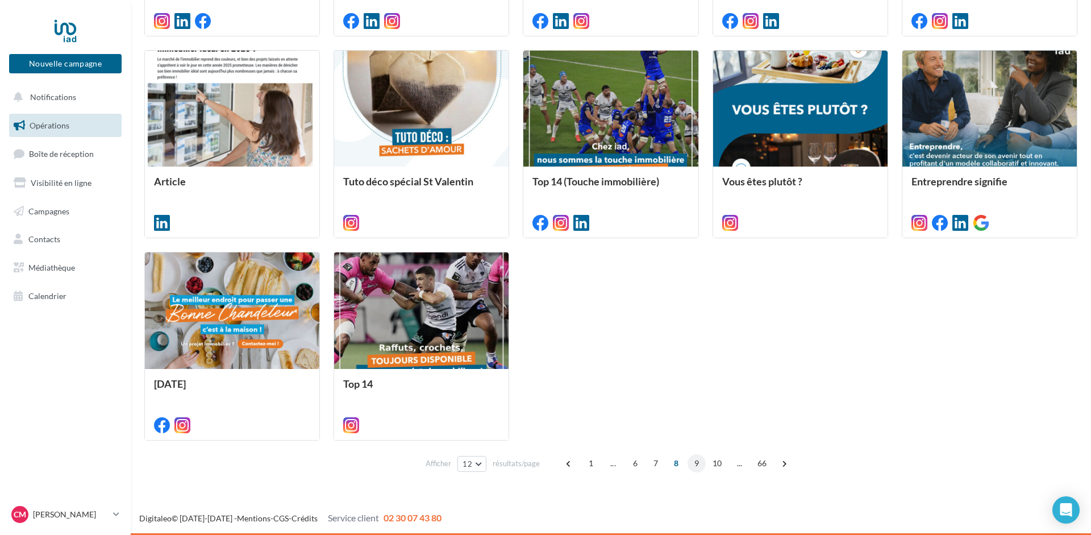
click at [695, 463] on span "9" at bounding box center [697, 463] width 18 height 18
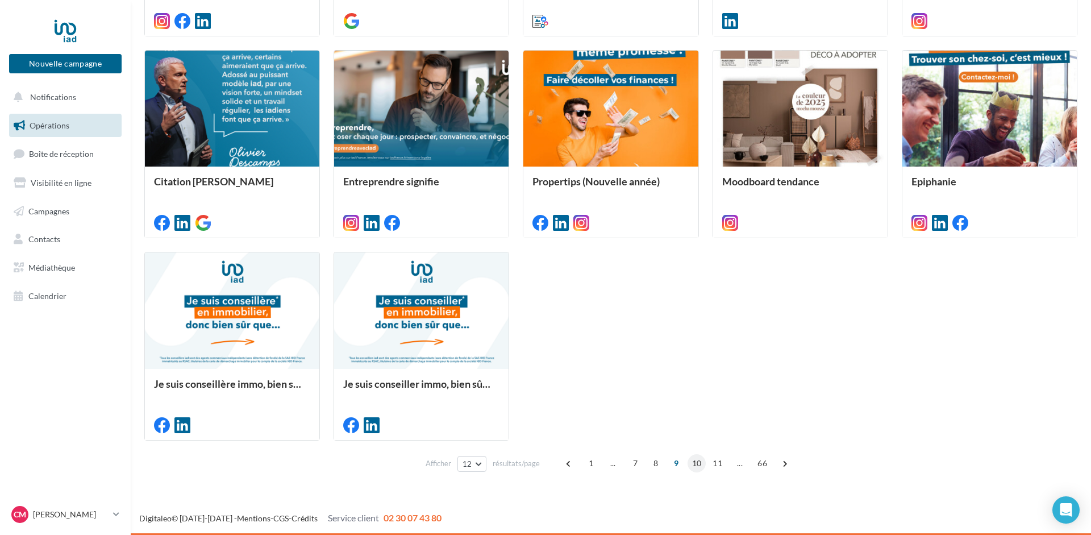
click at [697, 461] on span "10" at bounding box center [697, 463] width 19 height 18
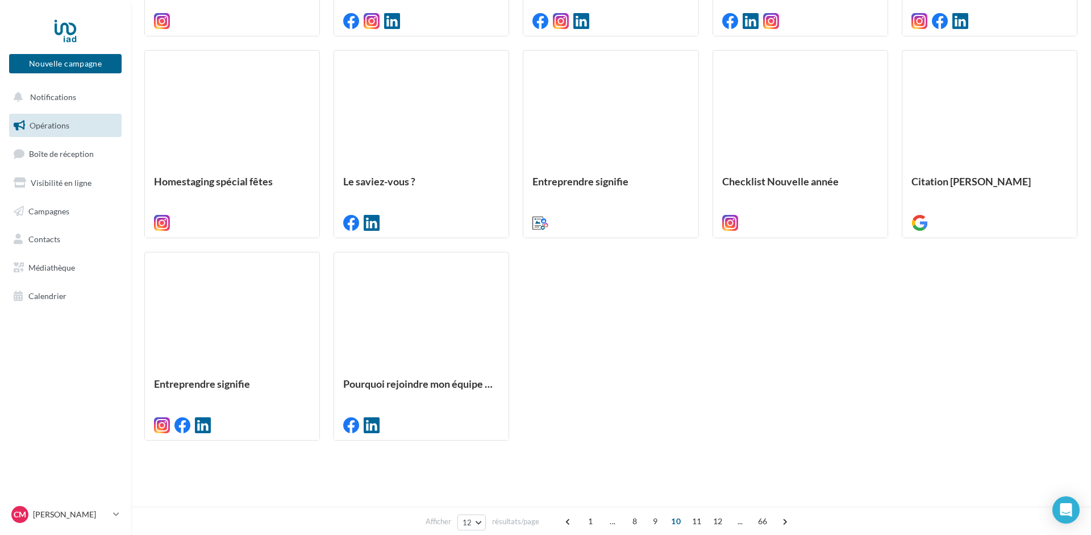
scroll to position [322, 0]
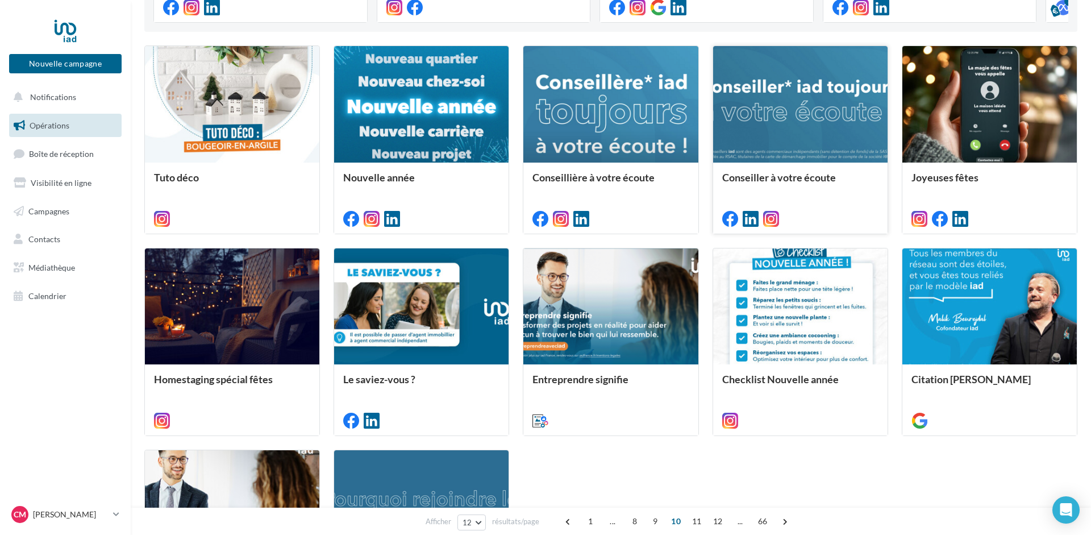
click at [839, 106] on div at bounding box center [800, 104] width 174 height 117
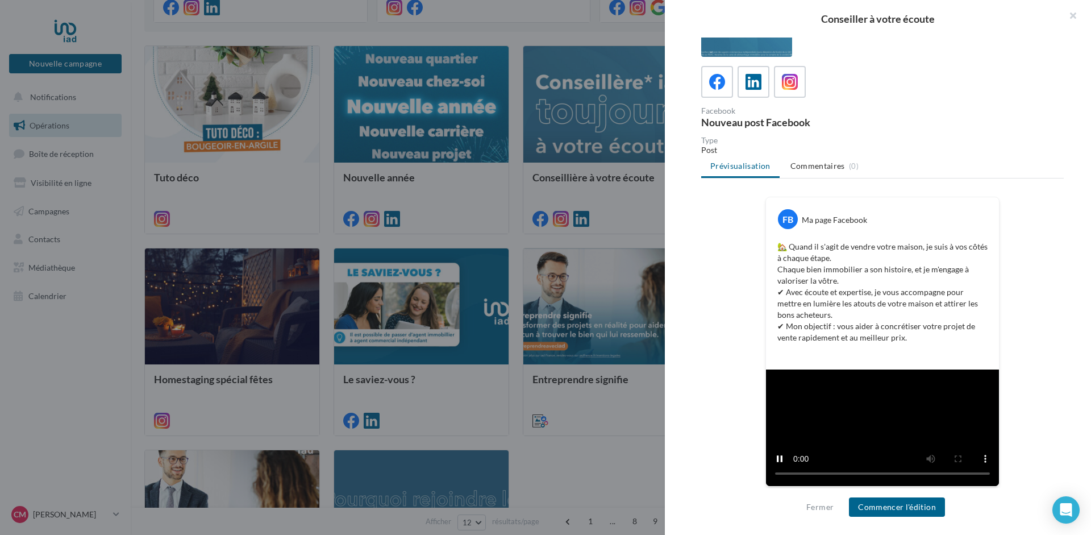
scroll to position [57, 0]
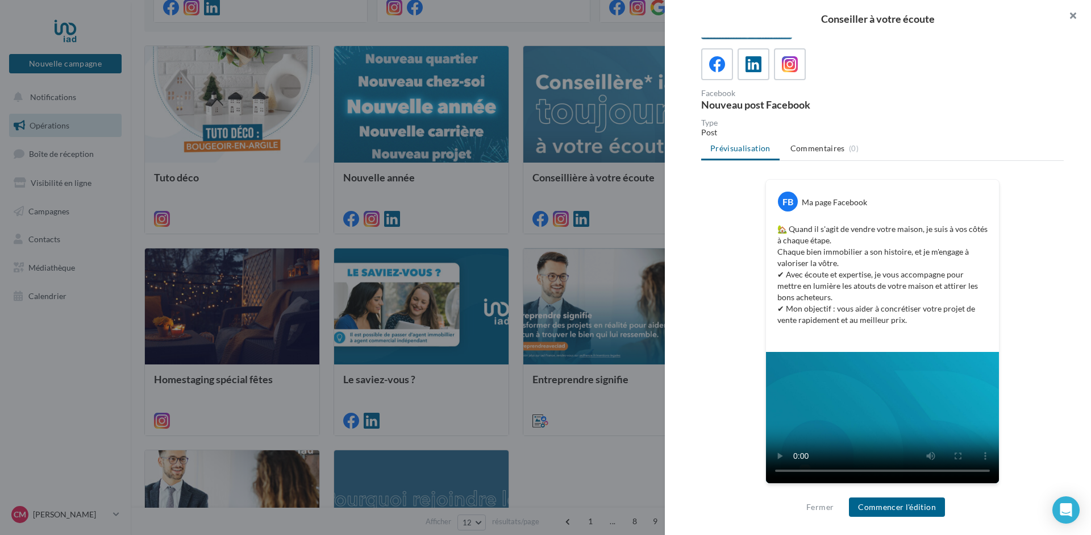
click at [1072, 18] on button "button" at bounding box center [1068, 17] width 45 height 34
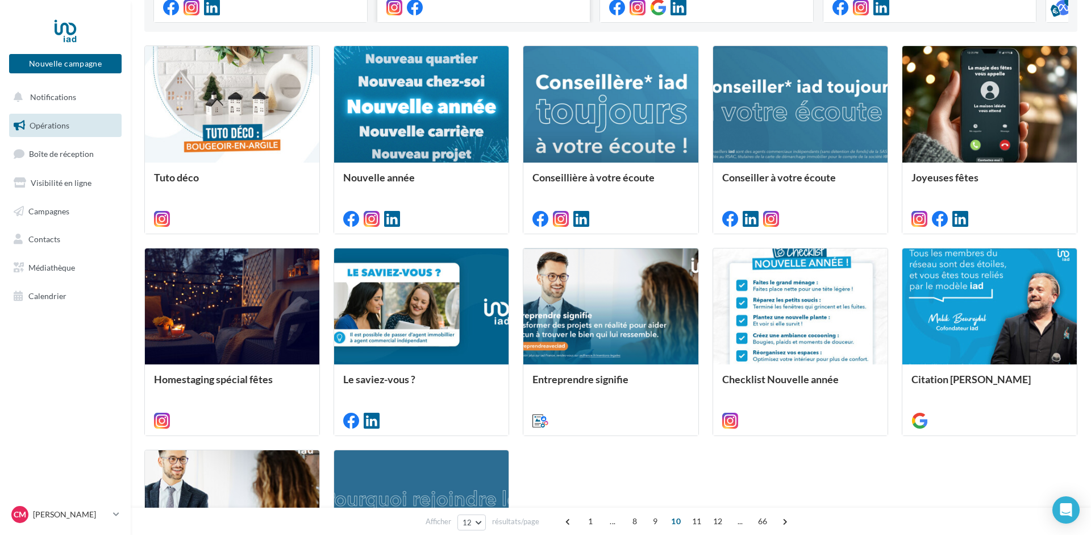
scroll to position [0, 0]
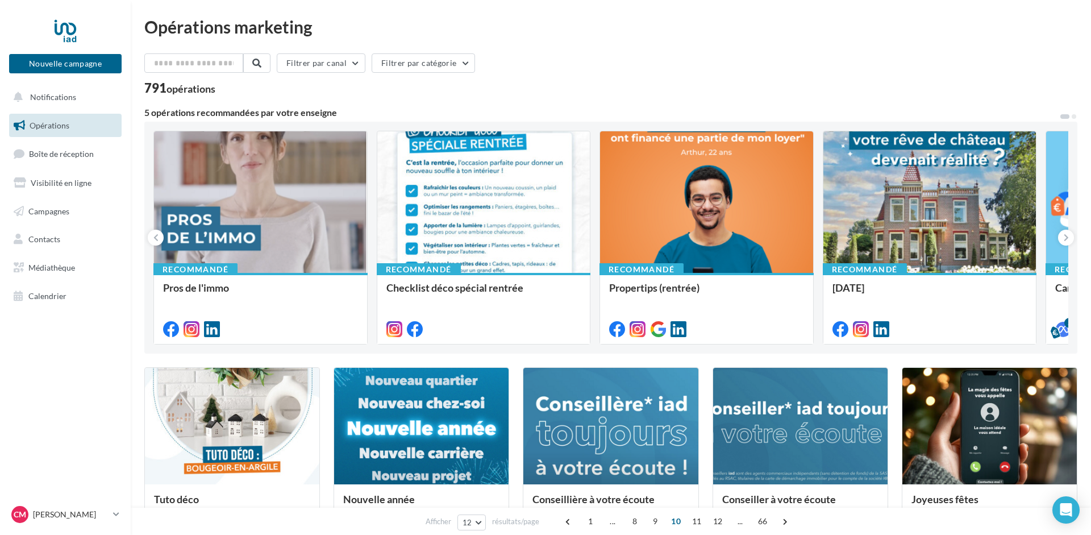
drag, startPoint x: 580, startPoint y: 475, endPoint x: 565, endPoint y: 72, distance: 403.7
click at [64, 24] on div at bounding box center [65, 30] width 91 height 28
